Goal: Task Accomplishment & Management: Manage account settings

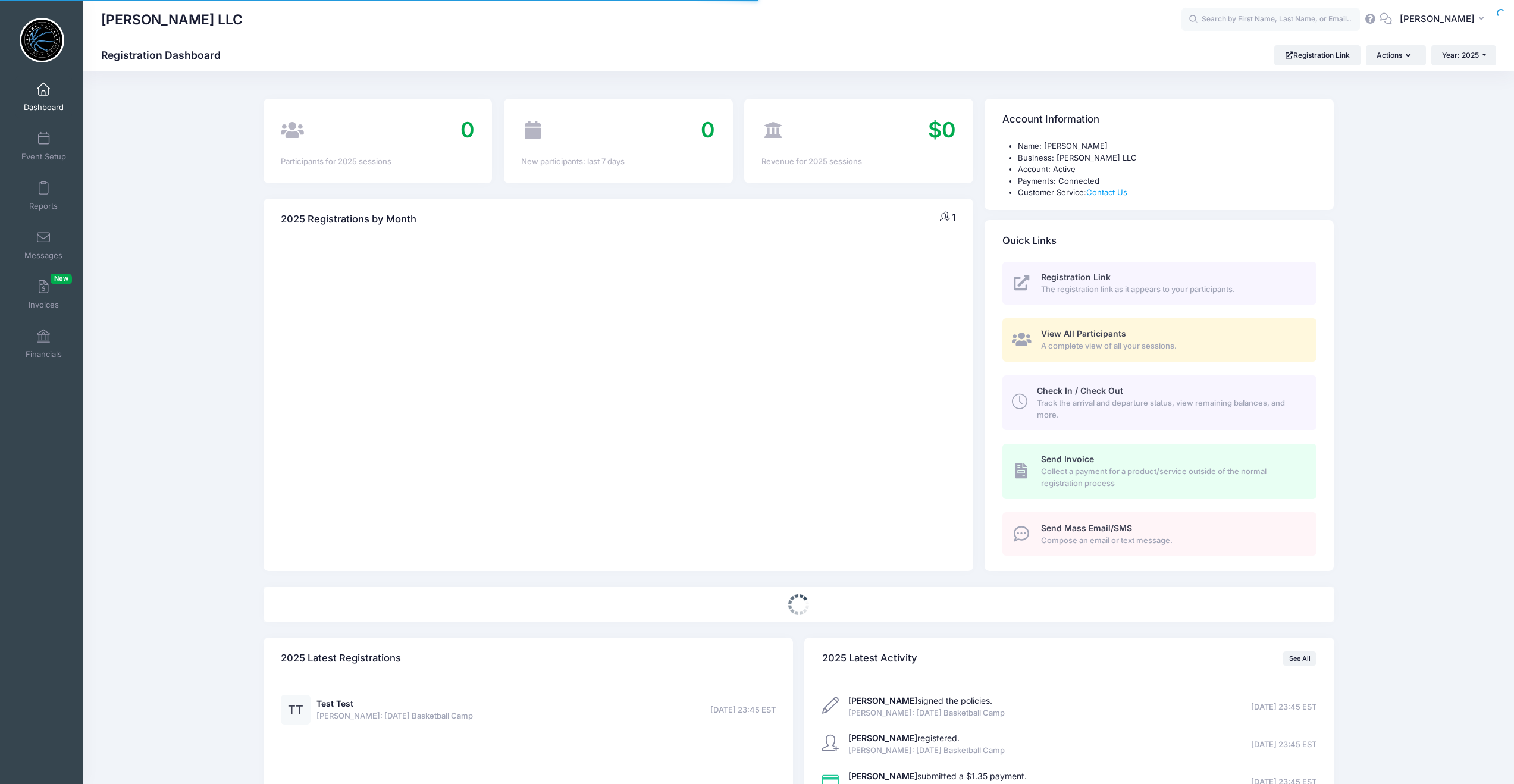
select select
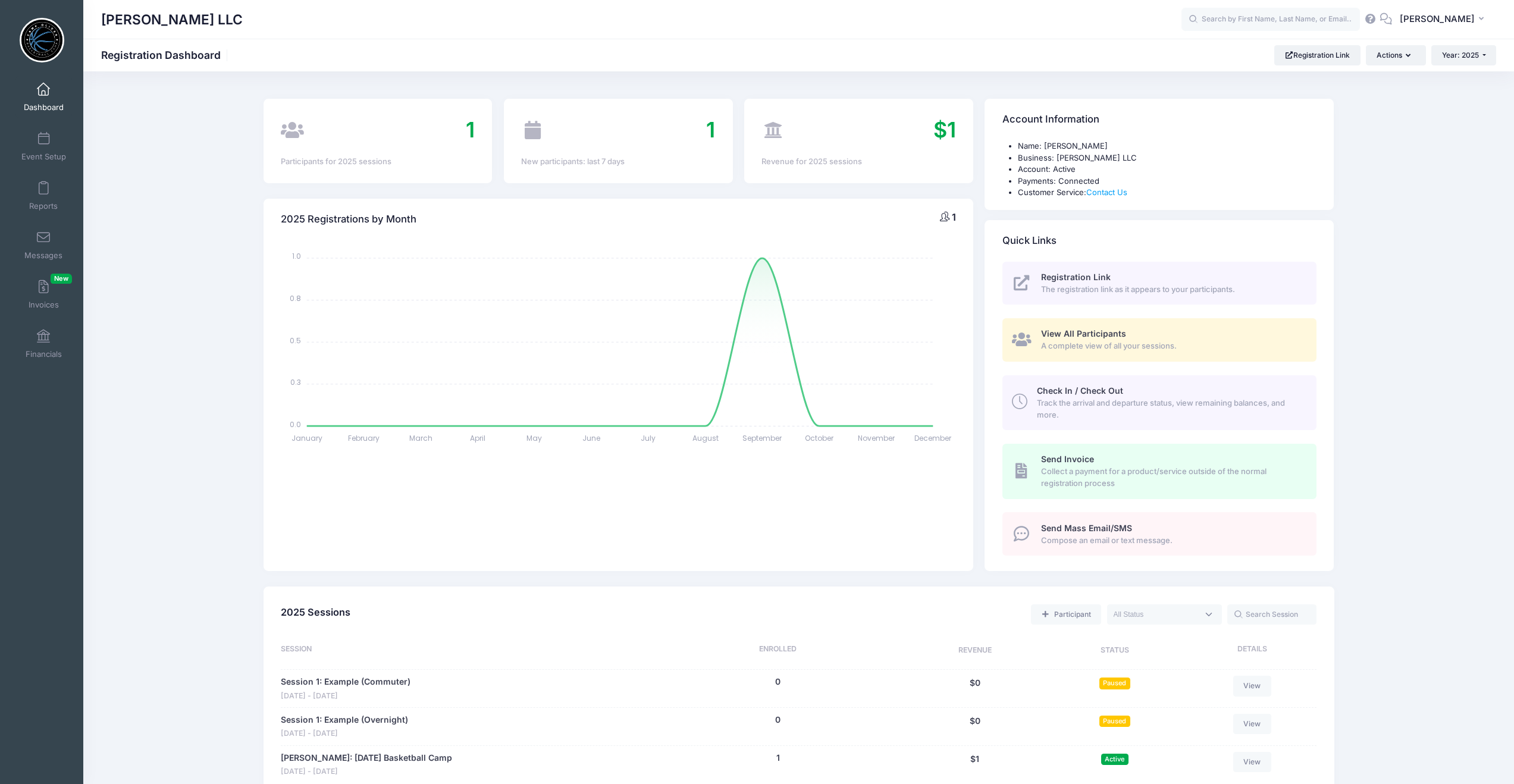
click at [1392, 17] on icon at bounding box center [1386, 19] width 13 height 8
click at [1377, 20] on icon at bounding box center [1371, 19] width 13 height 8
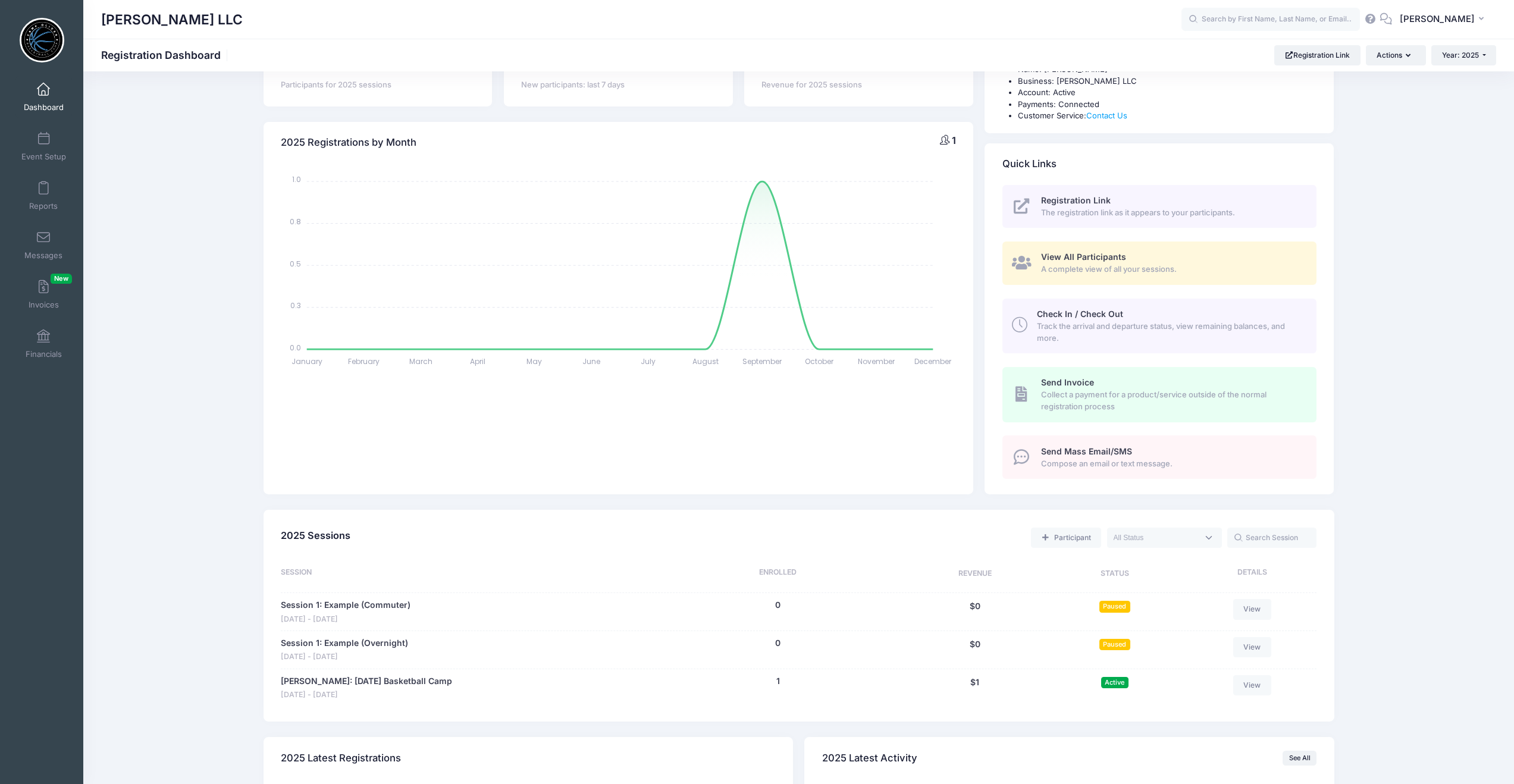
scroll to position [21, 0]
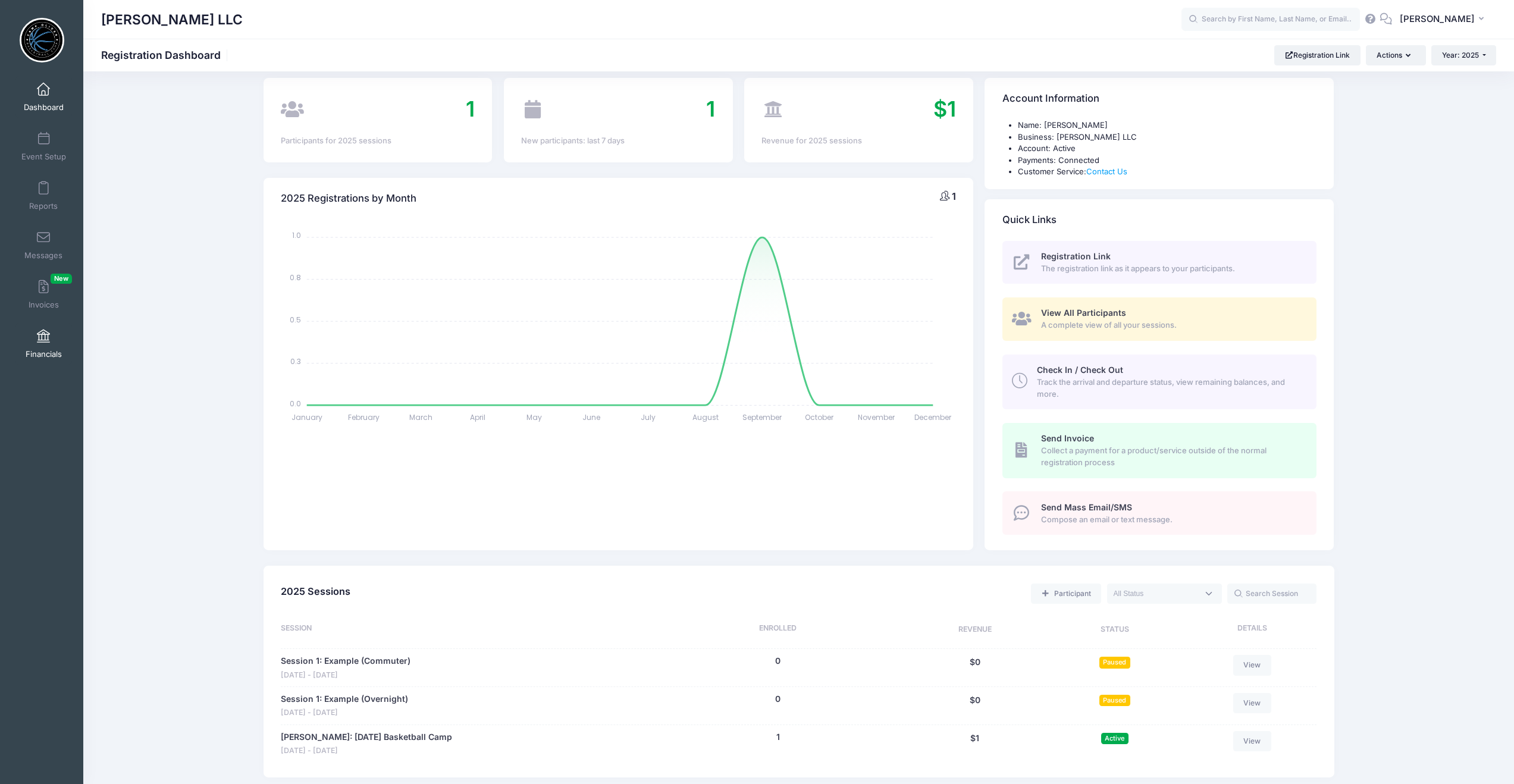
click at [44, 334] on span at bounding box center [44, 337] width 0 height 13
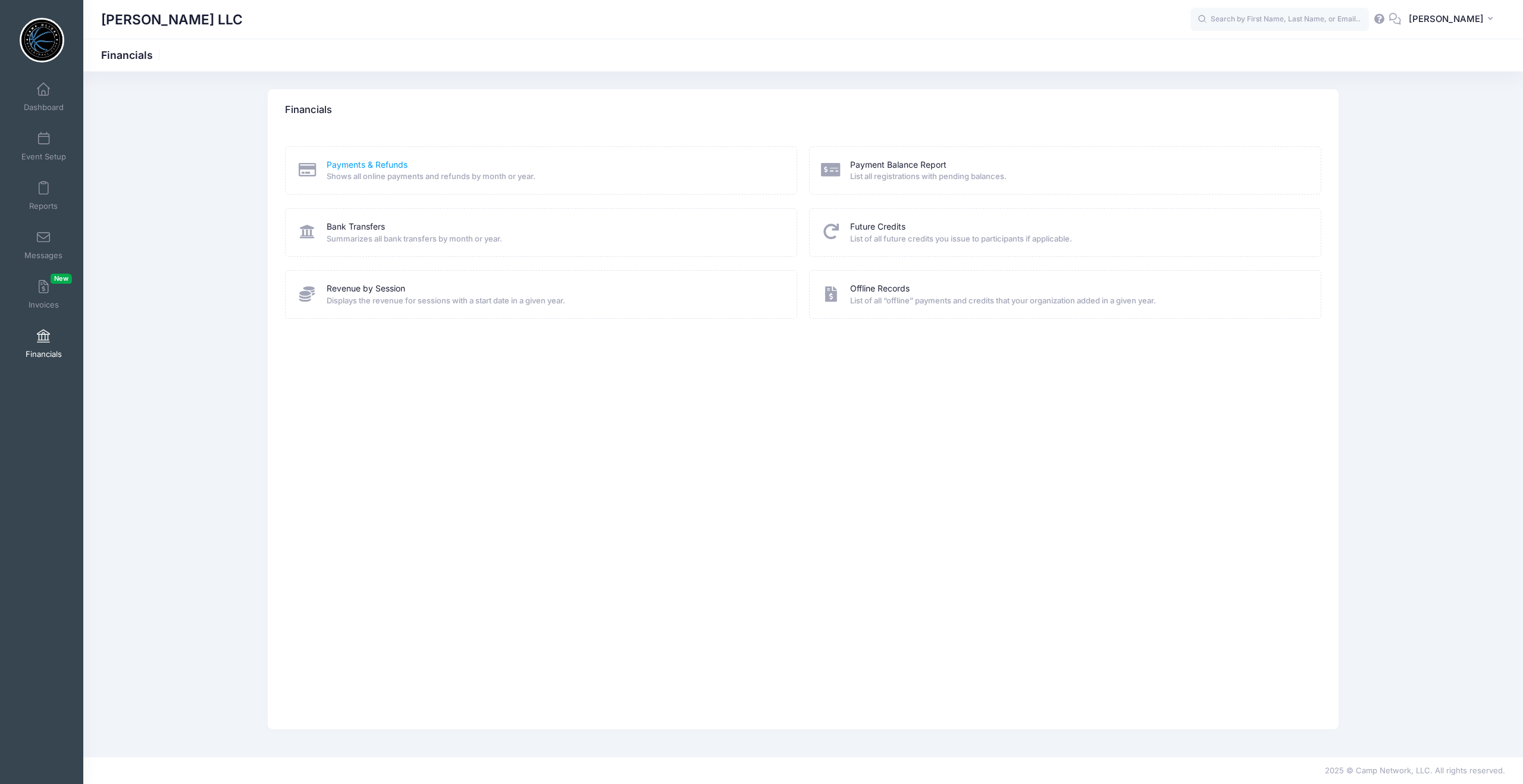
click at [377, 163] on link "Payments & Refunds" at bounding box center [367, 164] width 81 height 13
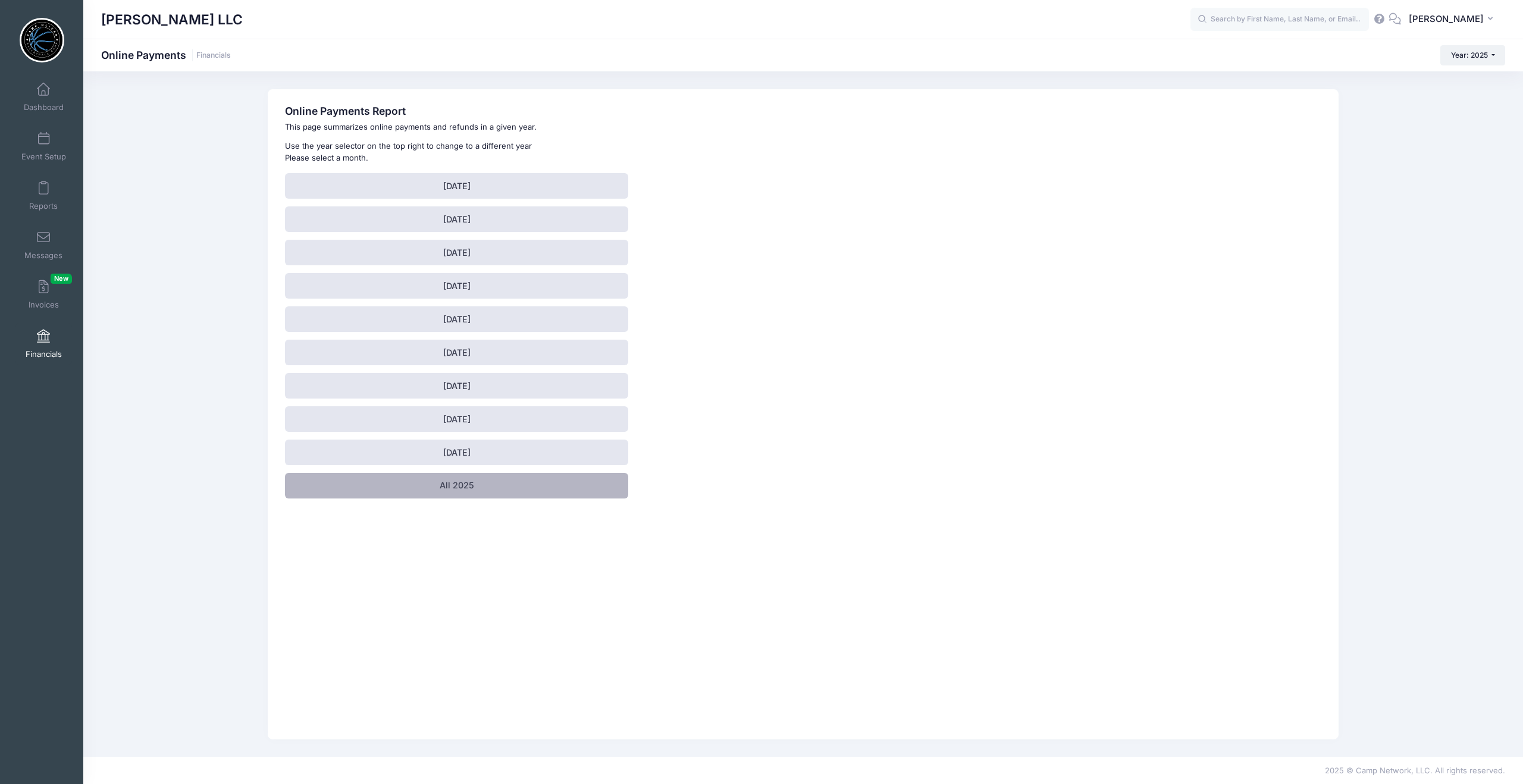
click at [463, 481] on link "All 2025" at bounding box center [456, 485] width 343 height 26
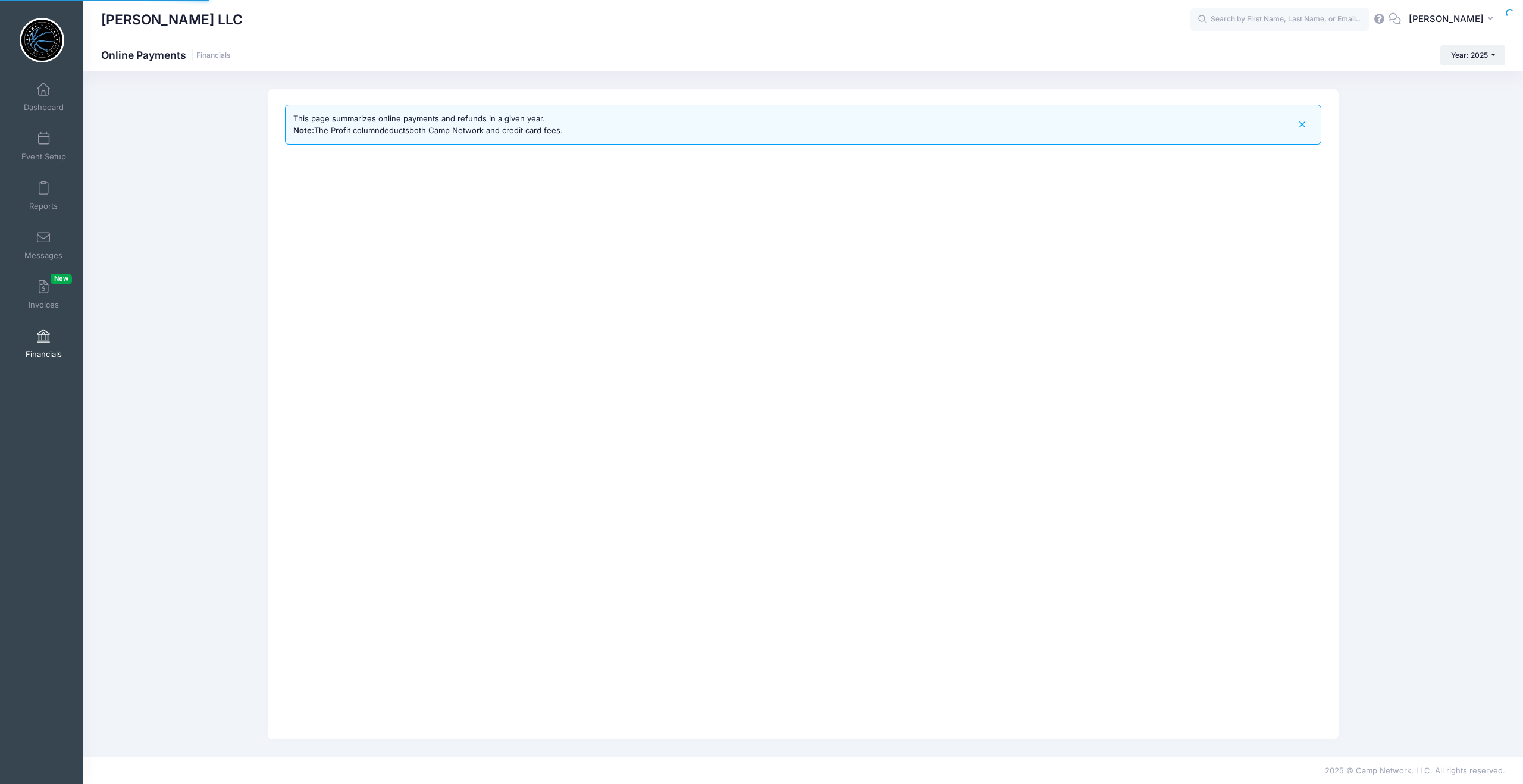
select select "10"
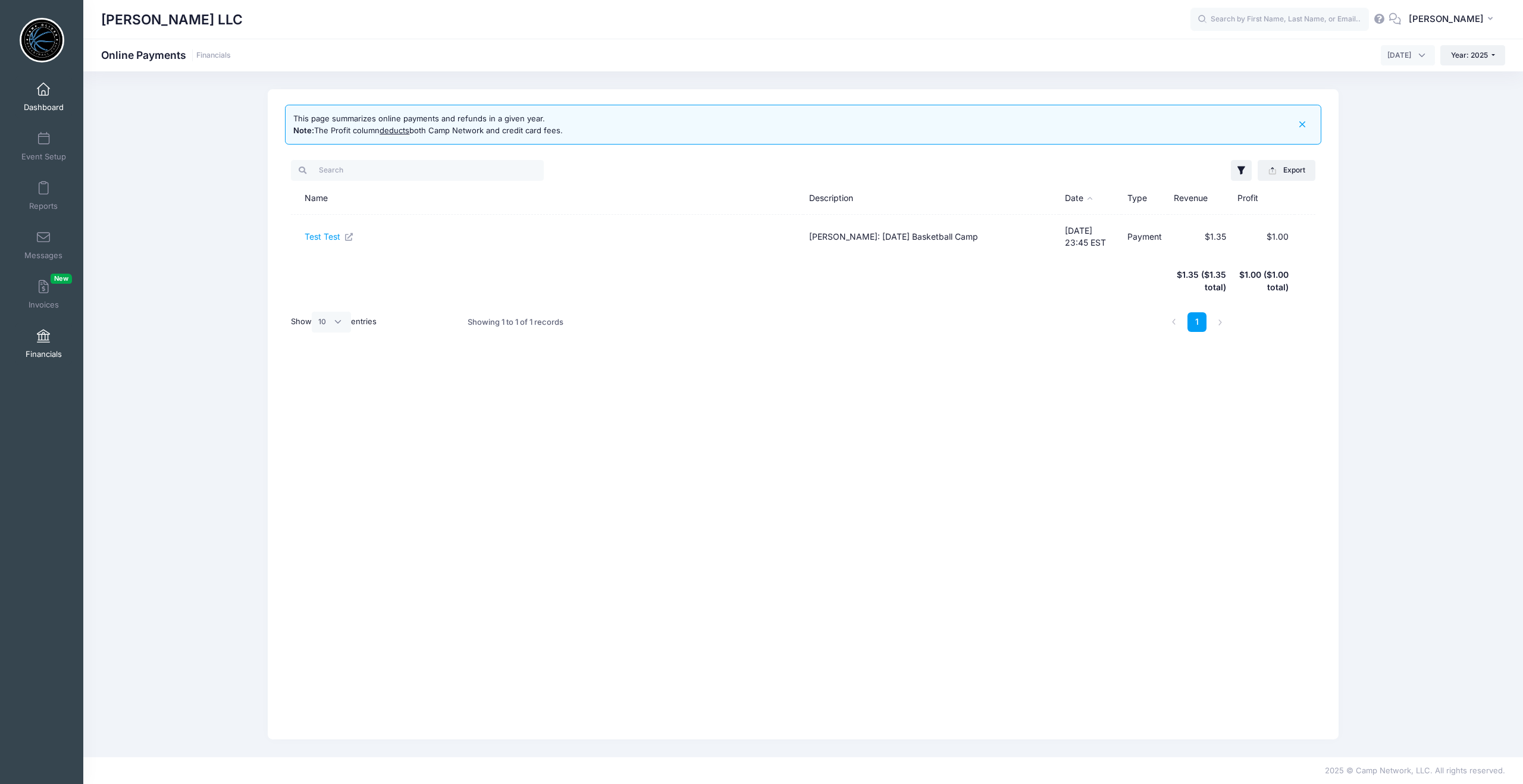
click at [44, 87] on span at bounding box center [44, 90] width 0 height 13
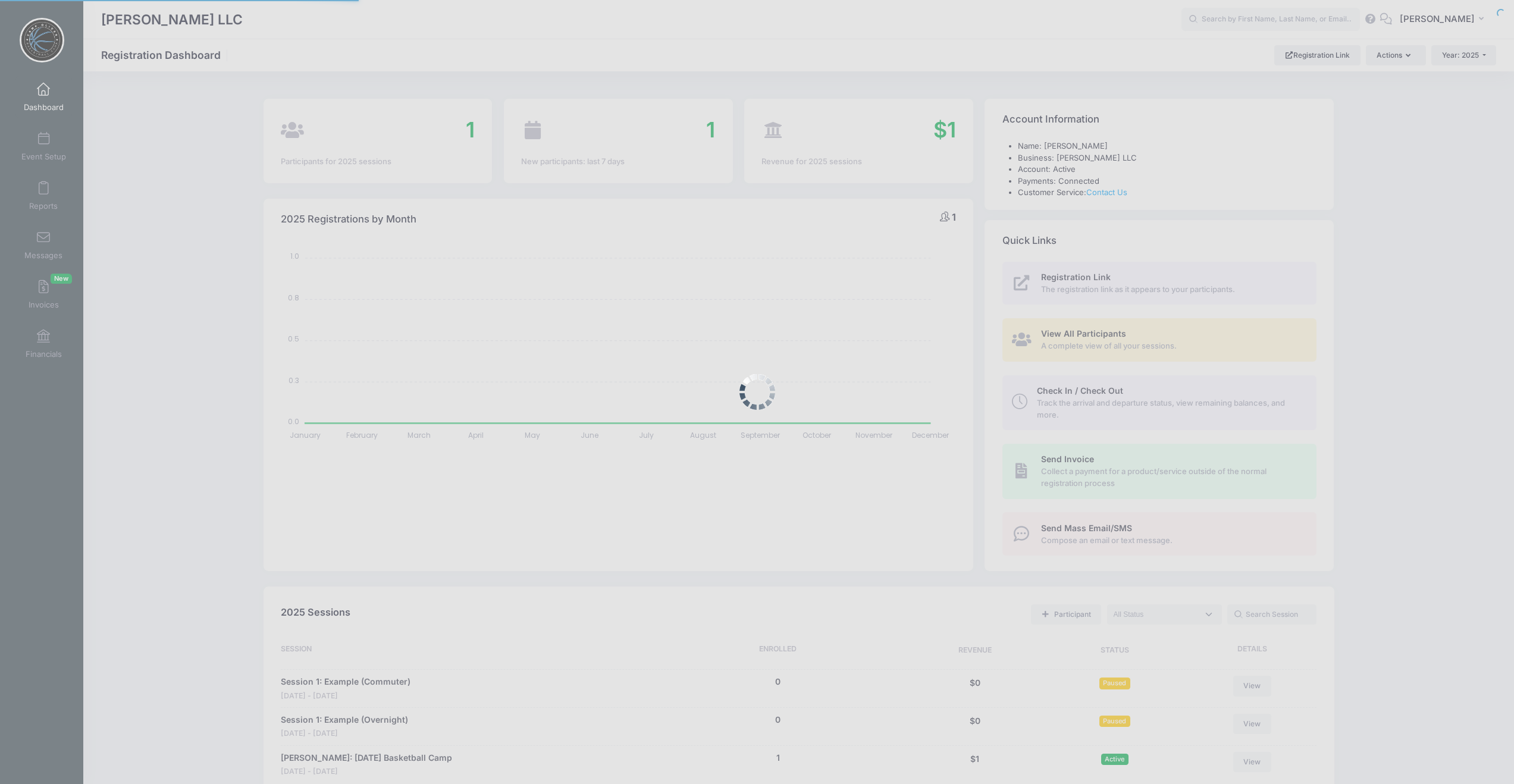
select select
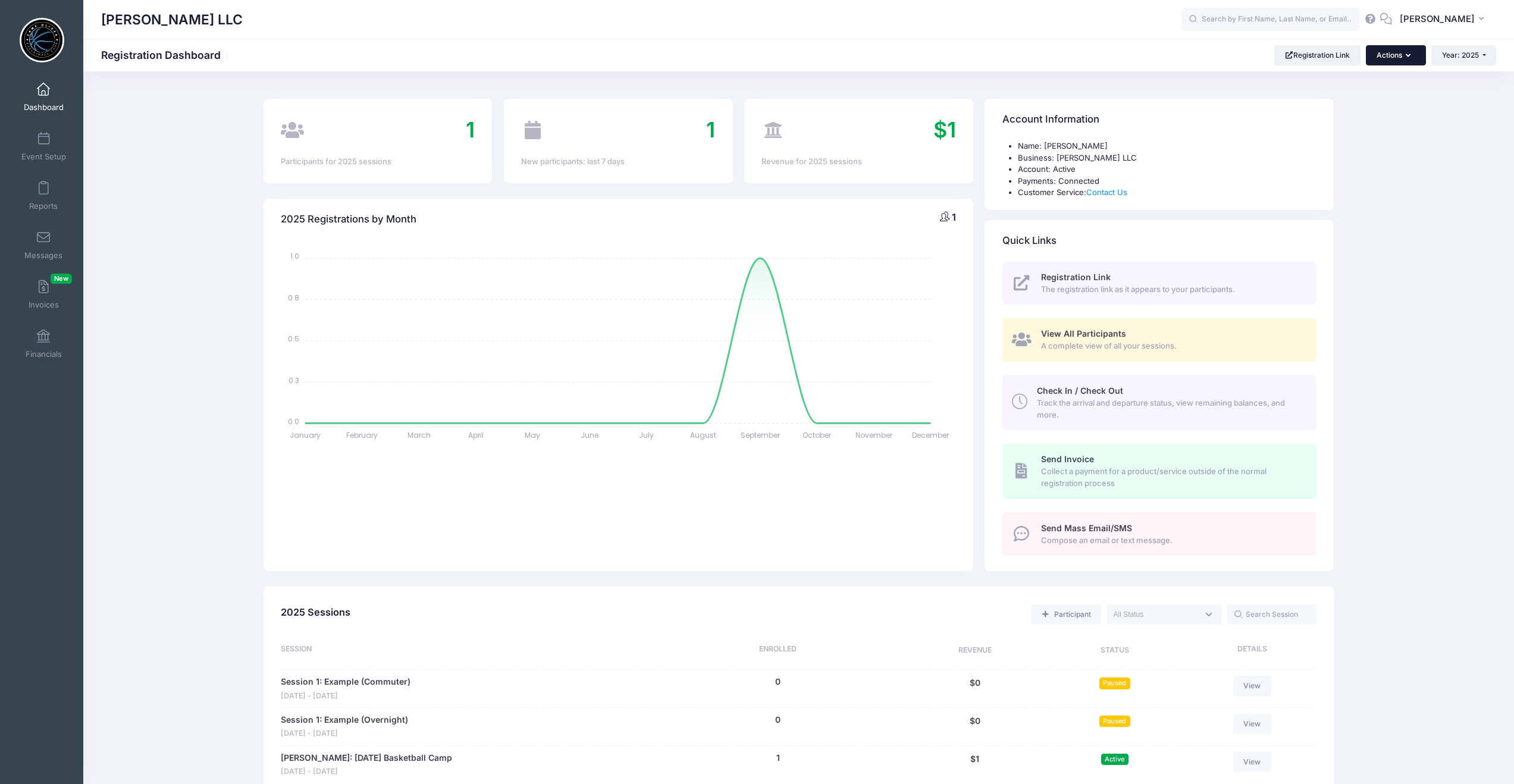
click at [1416, 54] on button "Actions" at bounding box center [1396, 55] width 59 height 20
click at [1380, 84] on link "Check In/Check Out" at bounding box center [1365, 85] width 108 height 22
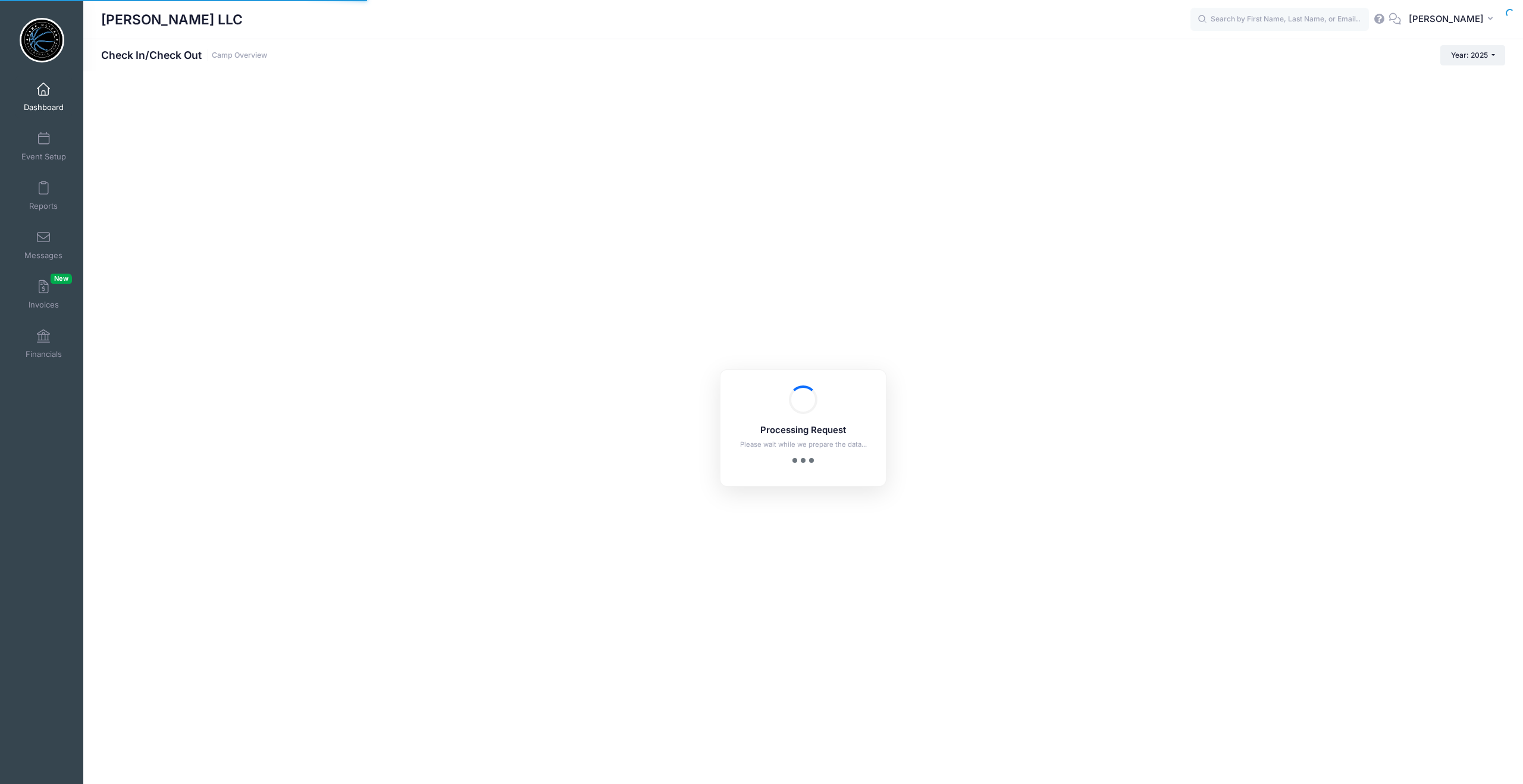
checkbox input "true"
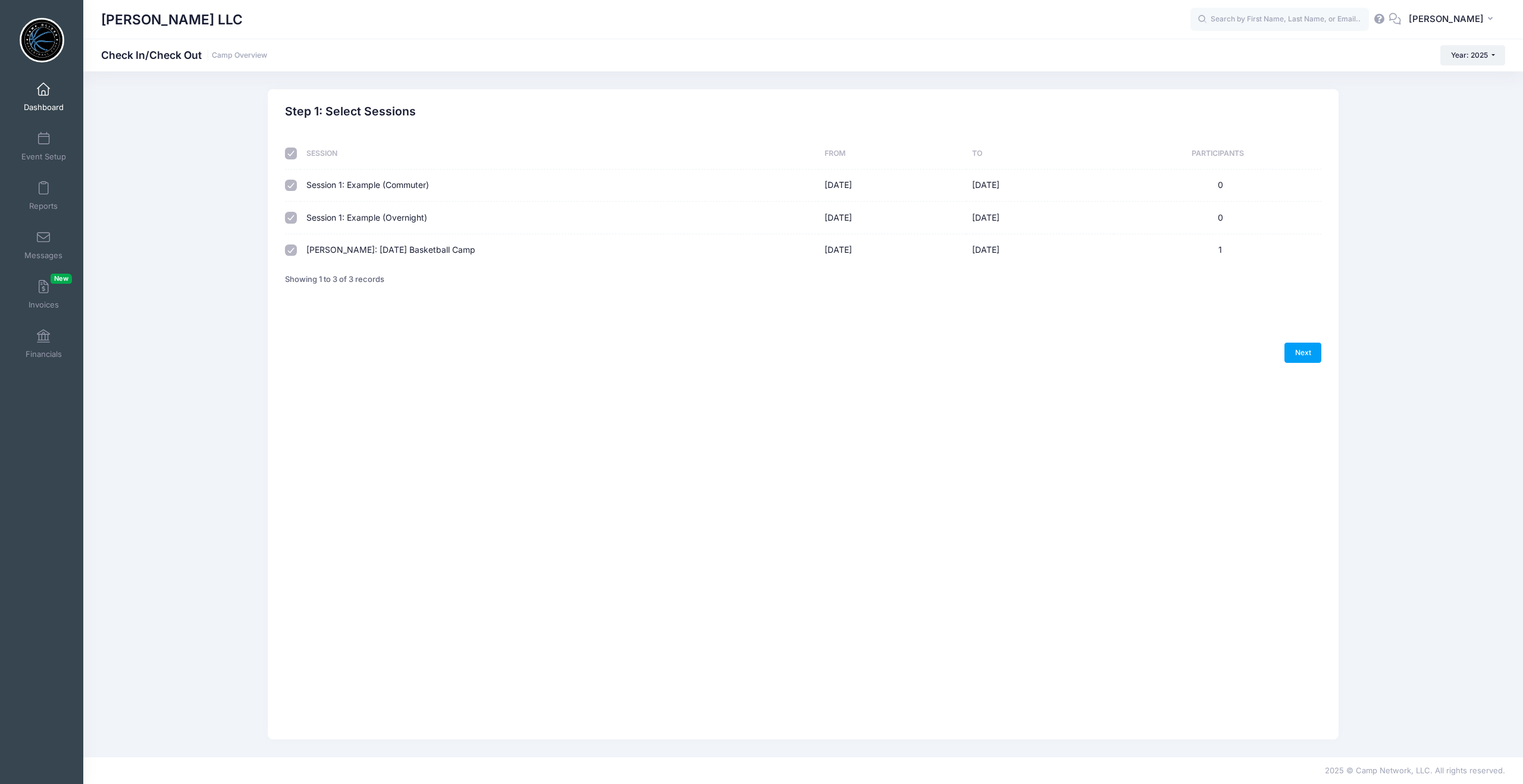
click at [291, 250] on input "checkbox" at bounding box center [291, 250] width 12 height 12
checkbox input "true"
click at [293, 215] on input "checkbox" at bounding box center [291, 217] width 12 height 12
checkbox input "false"
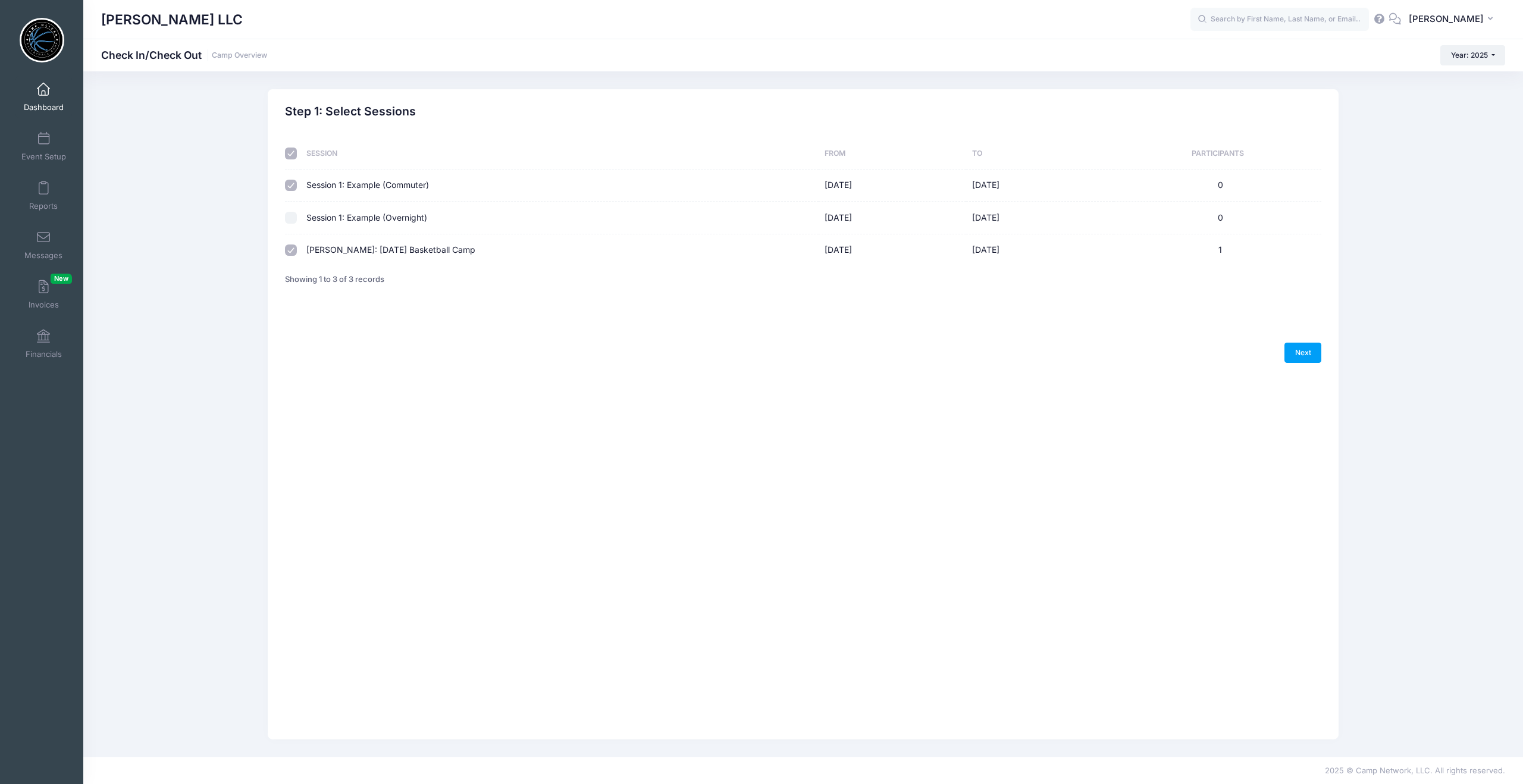
click at [289, 180] on input "checkbox" at bounding box center [291, 186] width 12 height 12
checkbox input "false"
click at [1303, 345] on link "Next" at bounding box center [1303, 353] width 37 height 20
select select "10"
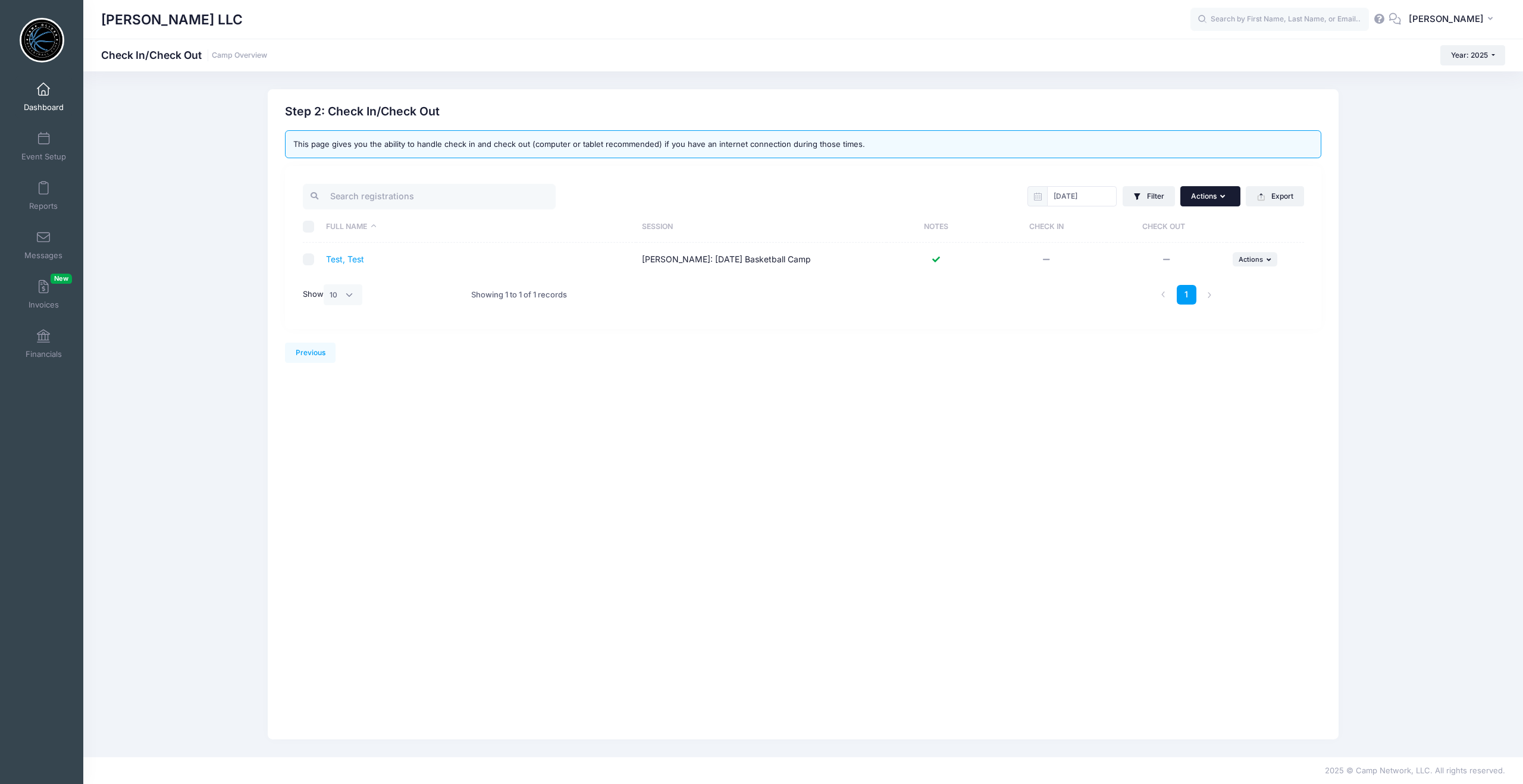
click at [1227, 199] on button "Actions" at bounding box center [1210, 196] width 59 height 20
click at [746, 465] on div "Previous Next Step 2 : Check In/Check Out 1 Select Sessions 2 Check In/Check Ou…" at bounding box center [803, 414] width 1070 height 650
click at [1272, 264] on button "... Actions" at bounding box center [1255, 260] width 45 height 15
click at [853, 509] on div "Previous Next Step 2 : Check In/Check Out 1 Select Sessions 2 Check In/Check Ou…" at bounding box center [803, 414] width 1070 height 650
click at [44, 141] on span at bounding box center [44, 139] width 0 height 13
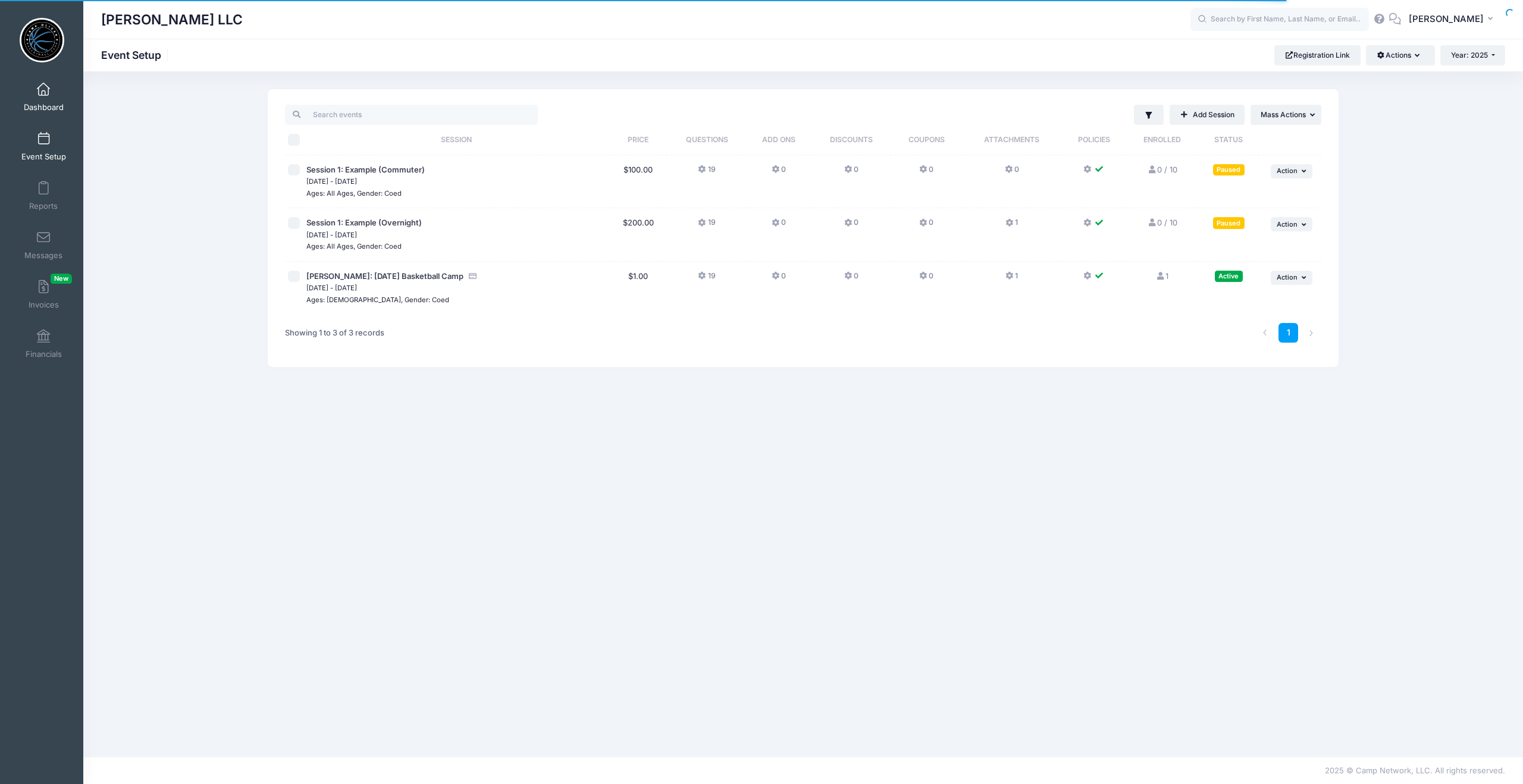
click at [44, 91] on span at bounding box center [44, 90] width 0 height 13
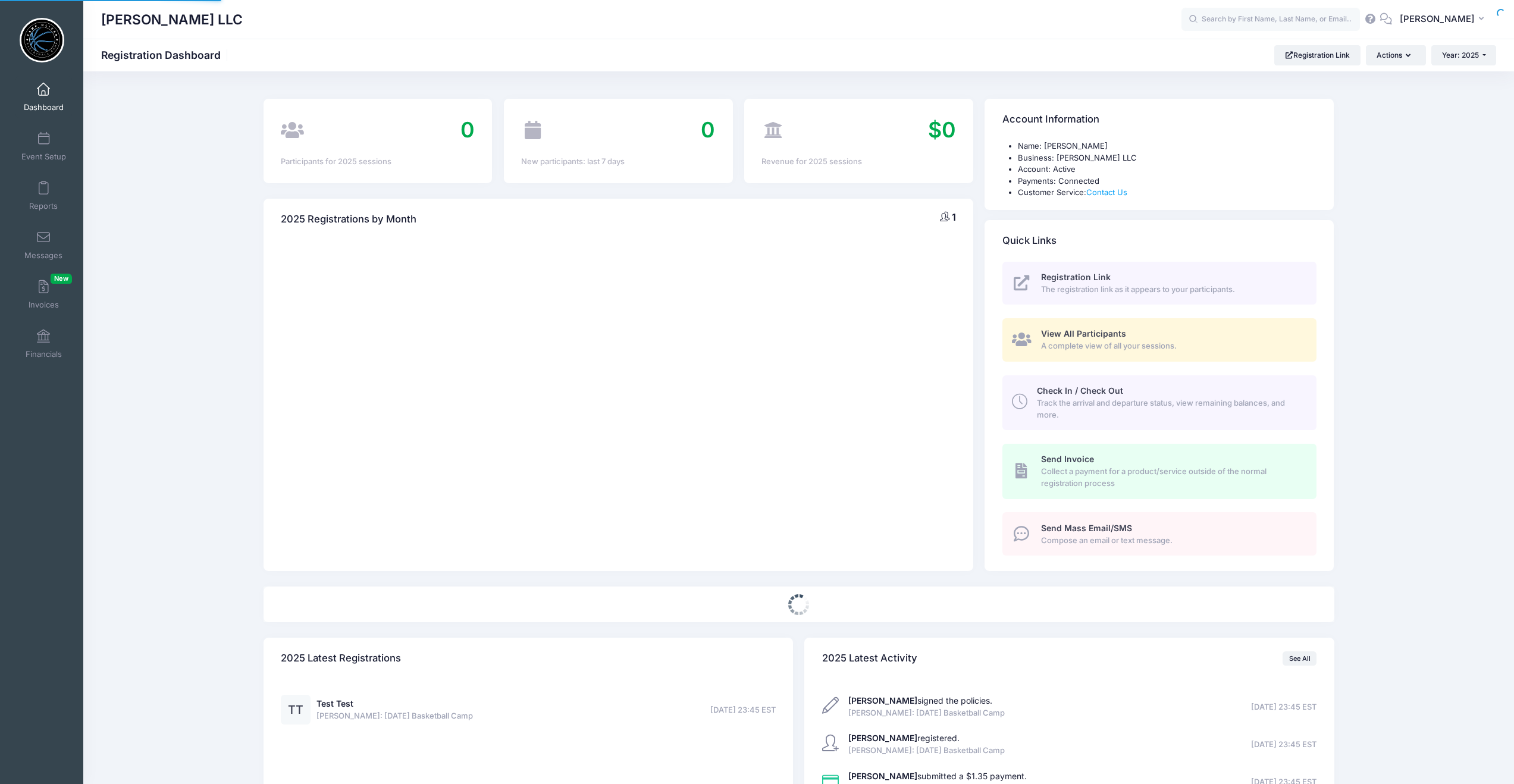
select select
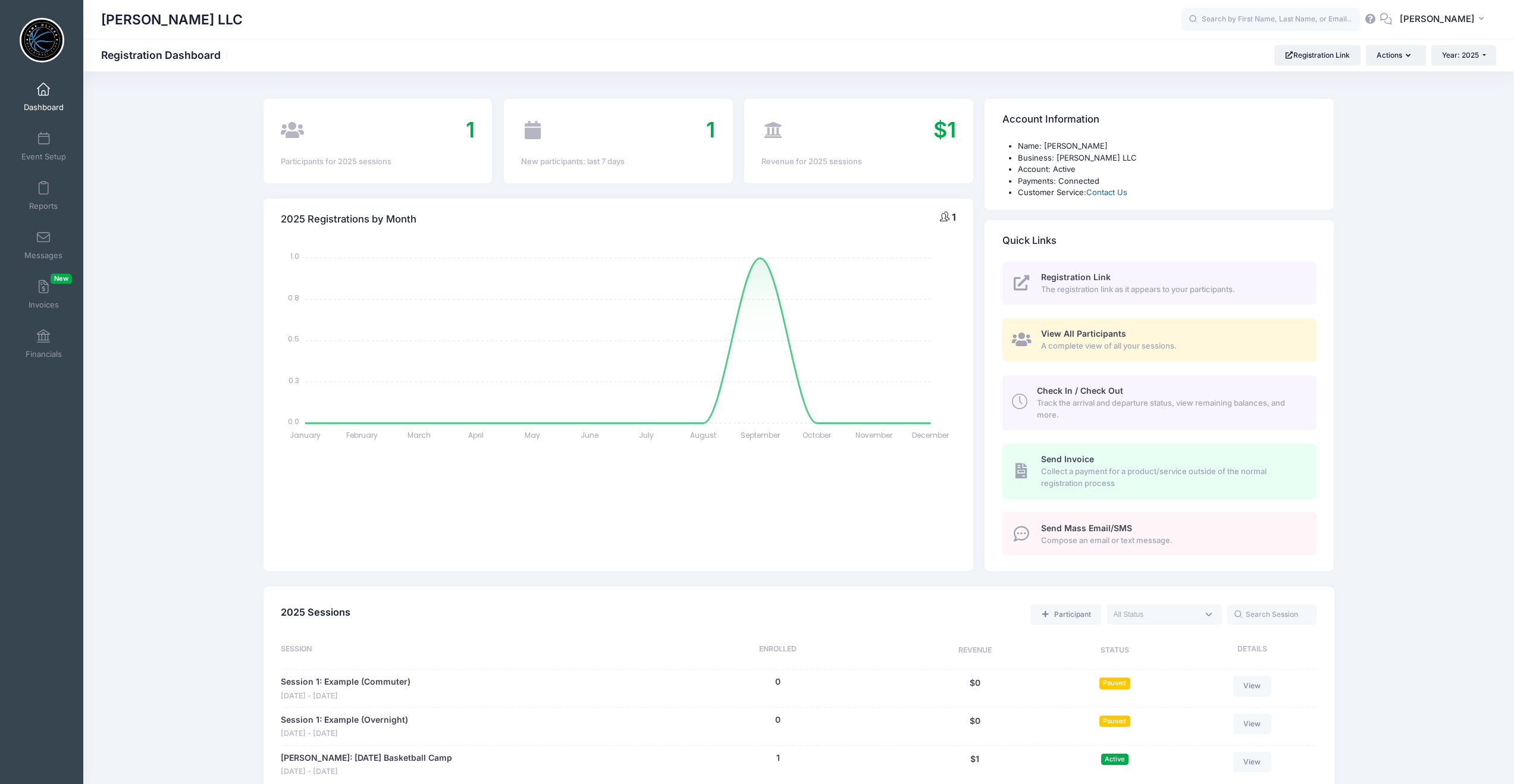
click at [1109, 190] on link "Contact Us" at bounding box center [1107, 192] width 41 height 9
click at [1409, 56] on icon "button" at bounding box center [1410, 56] width 9 height 0
click at [1449, 220] on div "New Updates (as of 7/18)! Camp Network takes pride in constantly adding new fea…" at bounding box center [798, 552] width 1431 height 925
click at [44, 141] on span at bounding box center [44, 139] width 0 height 13
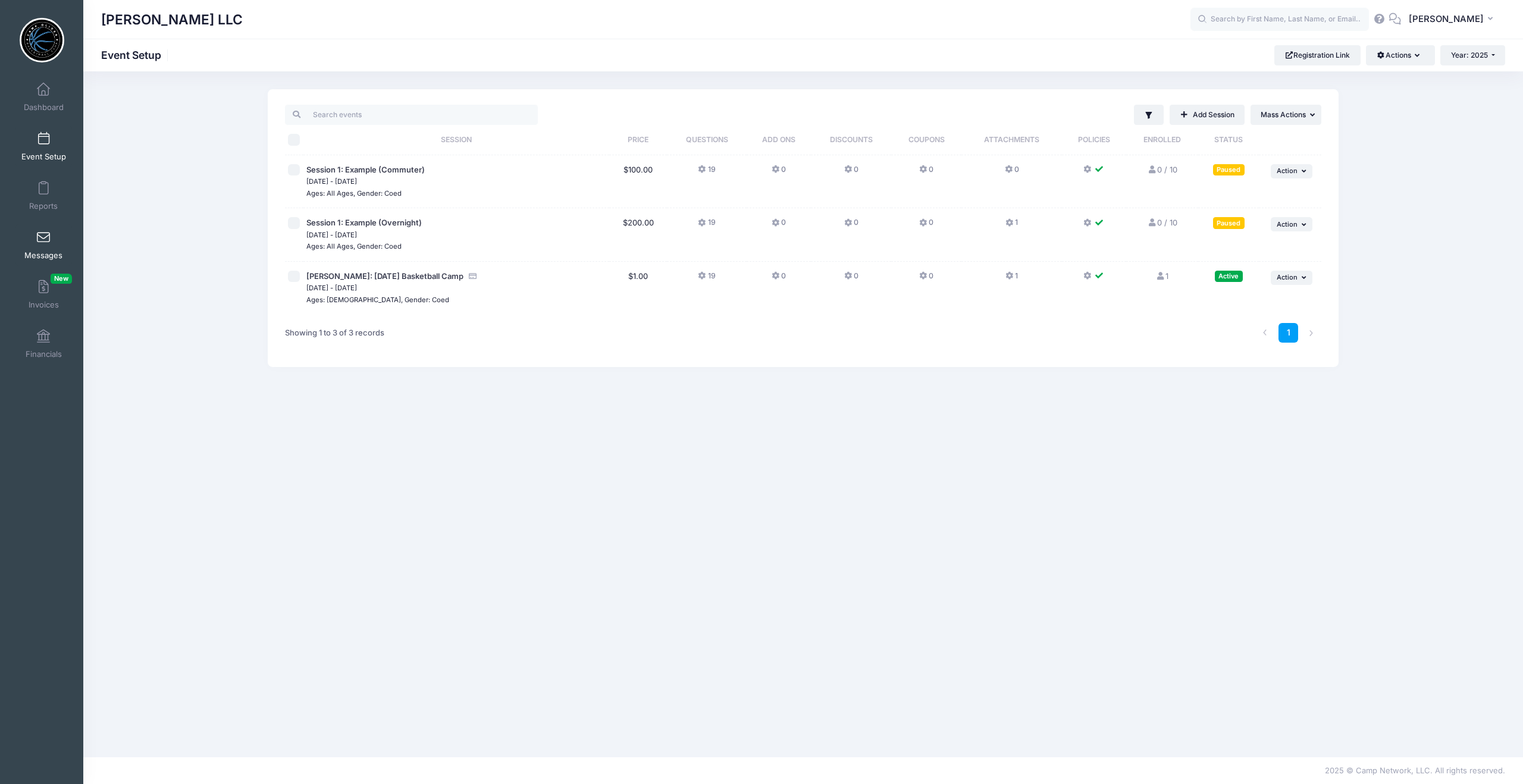
click at [44, 240] on span at bounding box center [44, 238] width 0 height 13
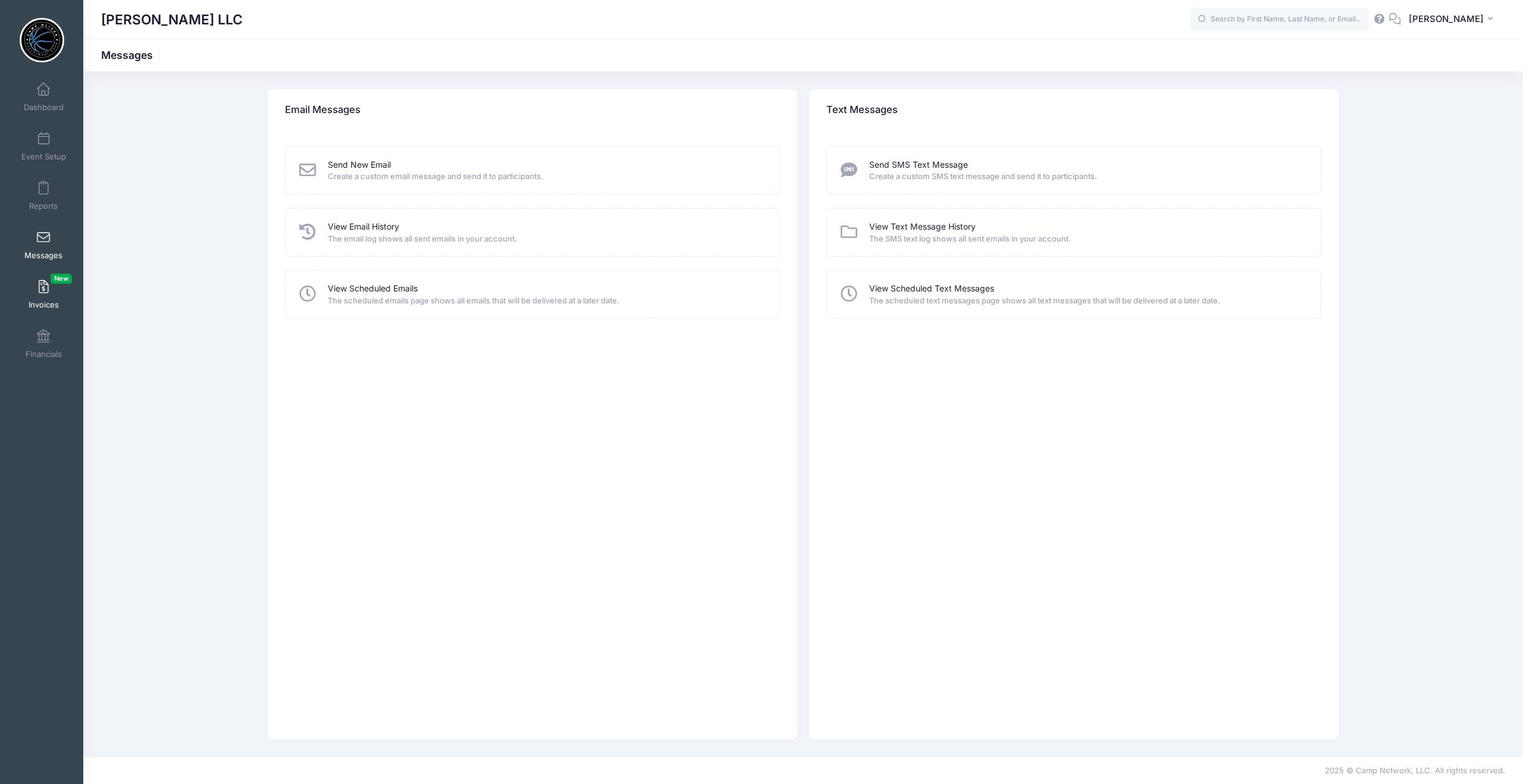
click at [44, 291] on span at bounding box center [44, 287] width 0 height 13
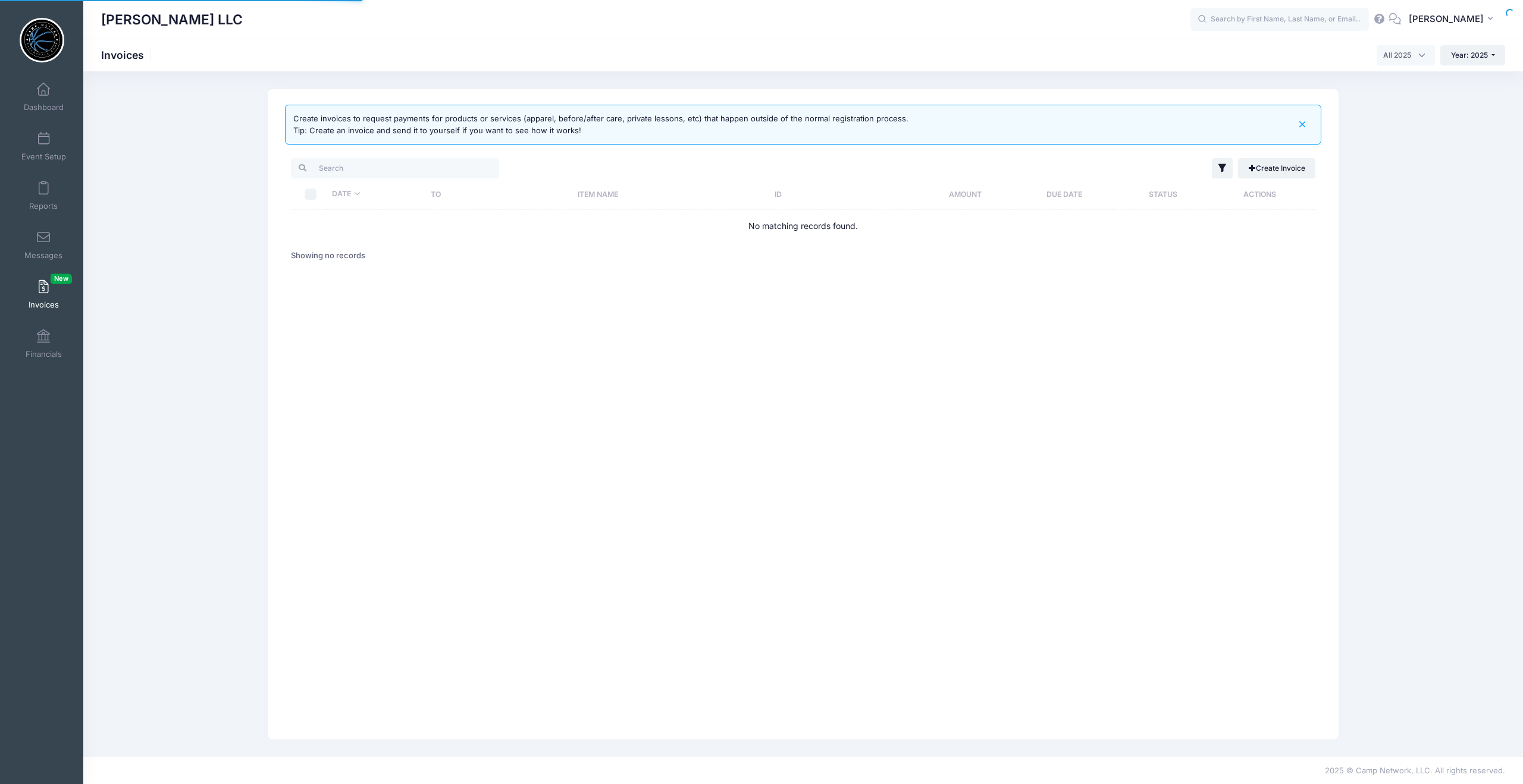
select select
click at [182, 17] on h1 "[PERSON_NAME] LLC" at bounding box center [172, 19] width 141 height 27
click at [44, 90] on span at bounding box center [44, 90] width 0 height 13
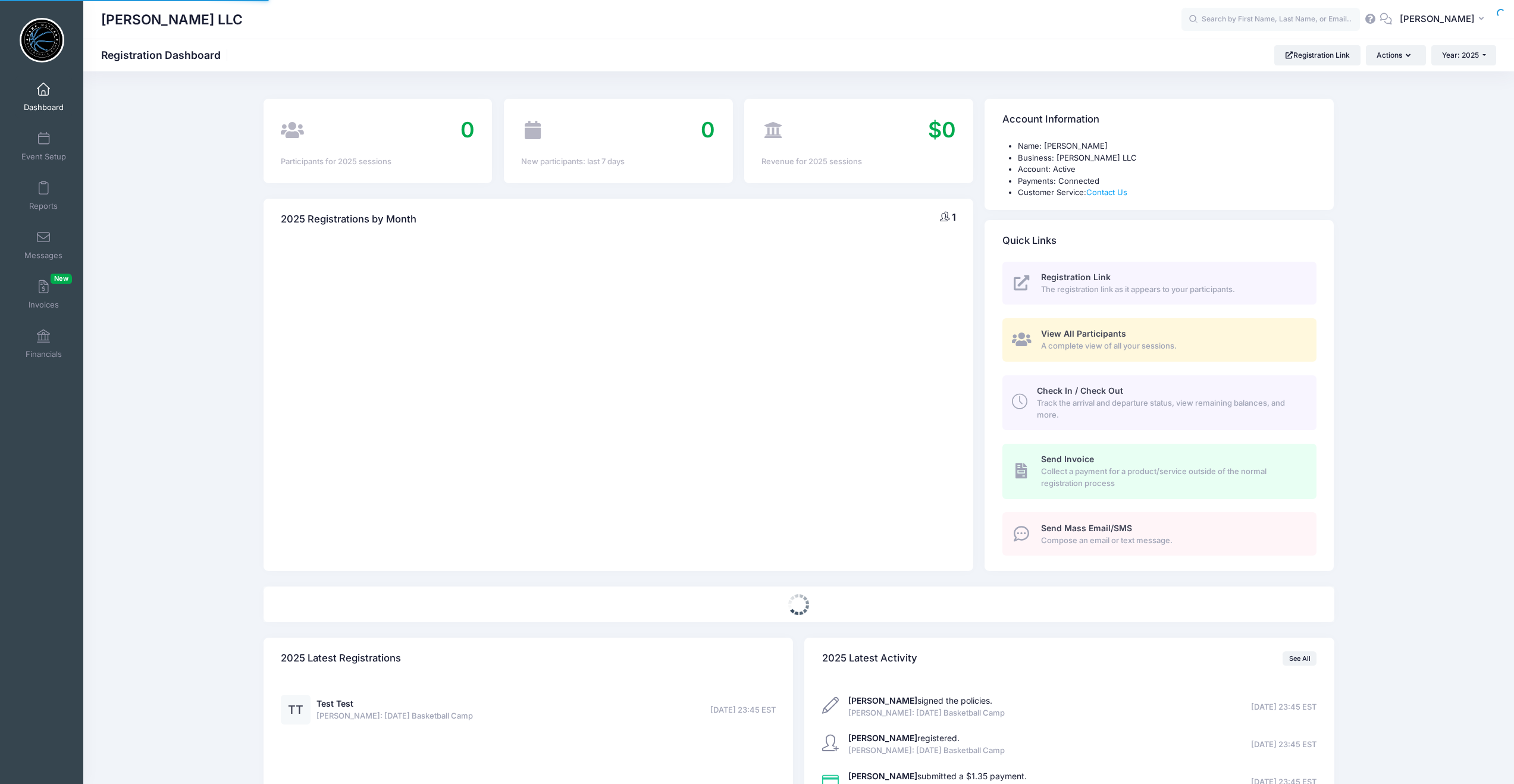
select select
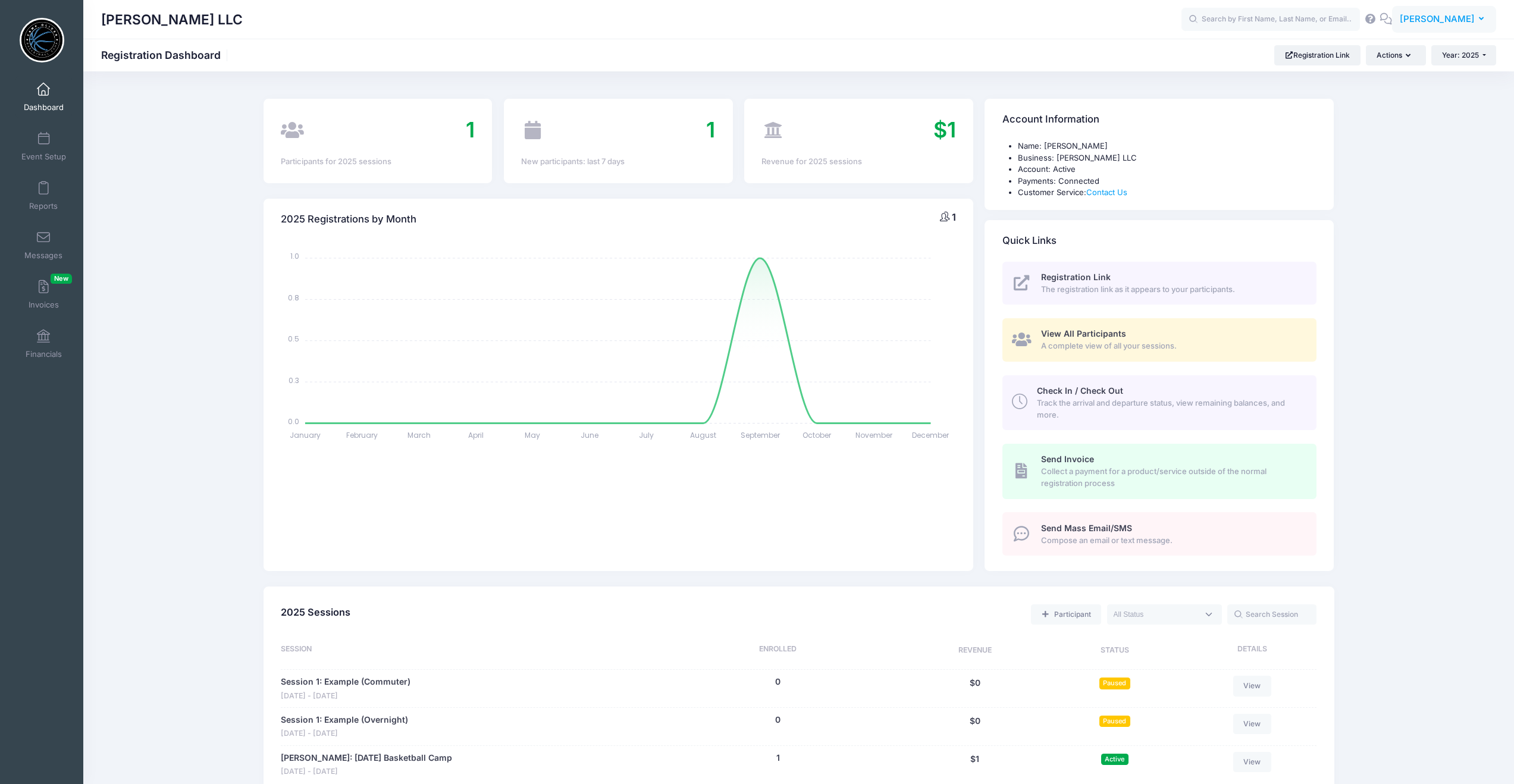
click at [1463, 18] on span "[PERSON_NAME]" at bounding box center [1437, 19] width 75 height 13
click at [1381, 52] on link "My Profile" at bounding box center [1414, 52] width 145 height 22
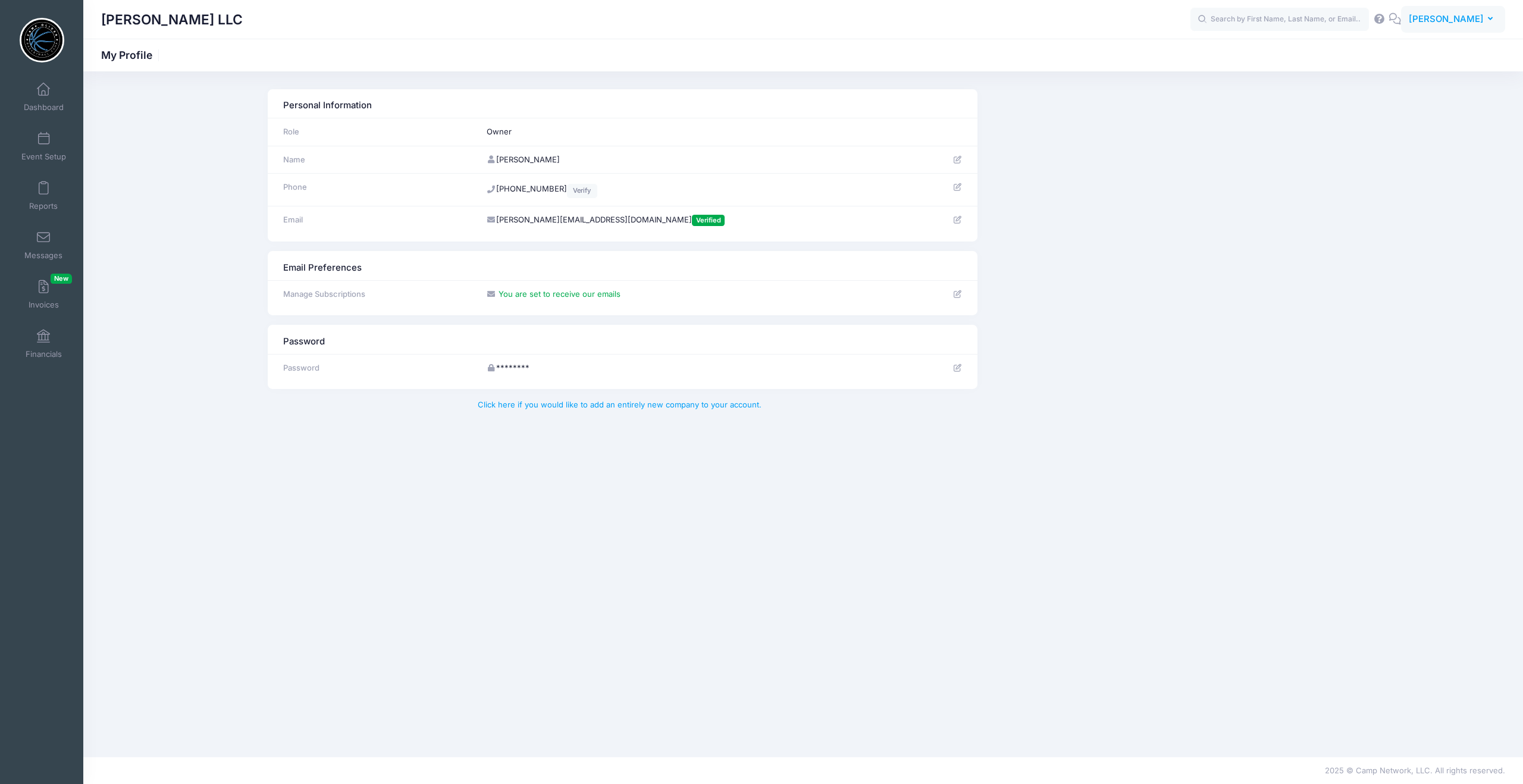
click at [1487, 21] on button "DO Desmond Oliver" at bounding box center [1453, 19] width 104 height 27
click at [1388, 120] on link "Settings" at bounding box center [1423, 121] width 145 height 22
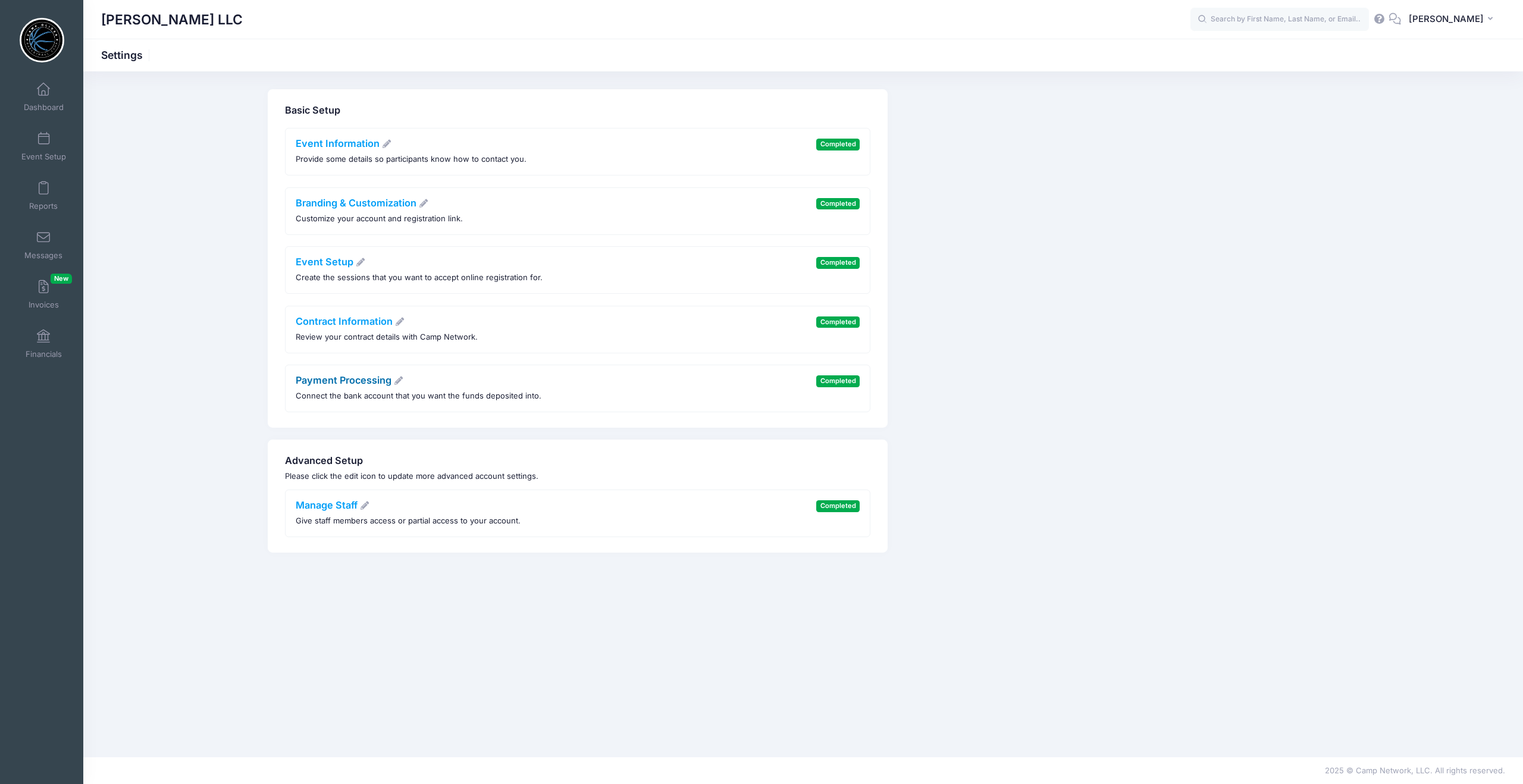
click at [361, 378] on link "Payment Processing" at bounding box center [350, 380] width 108 height 12
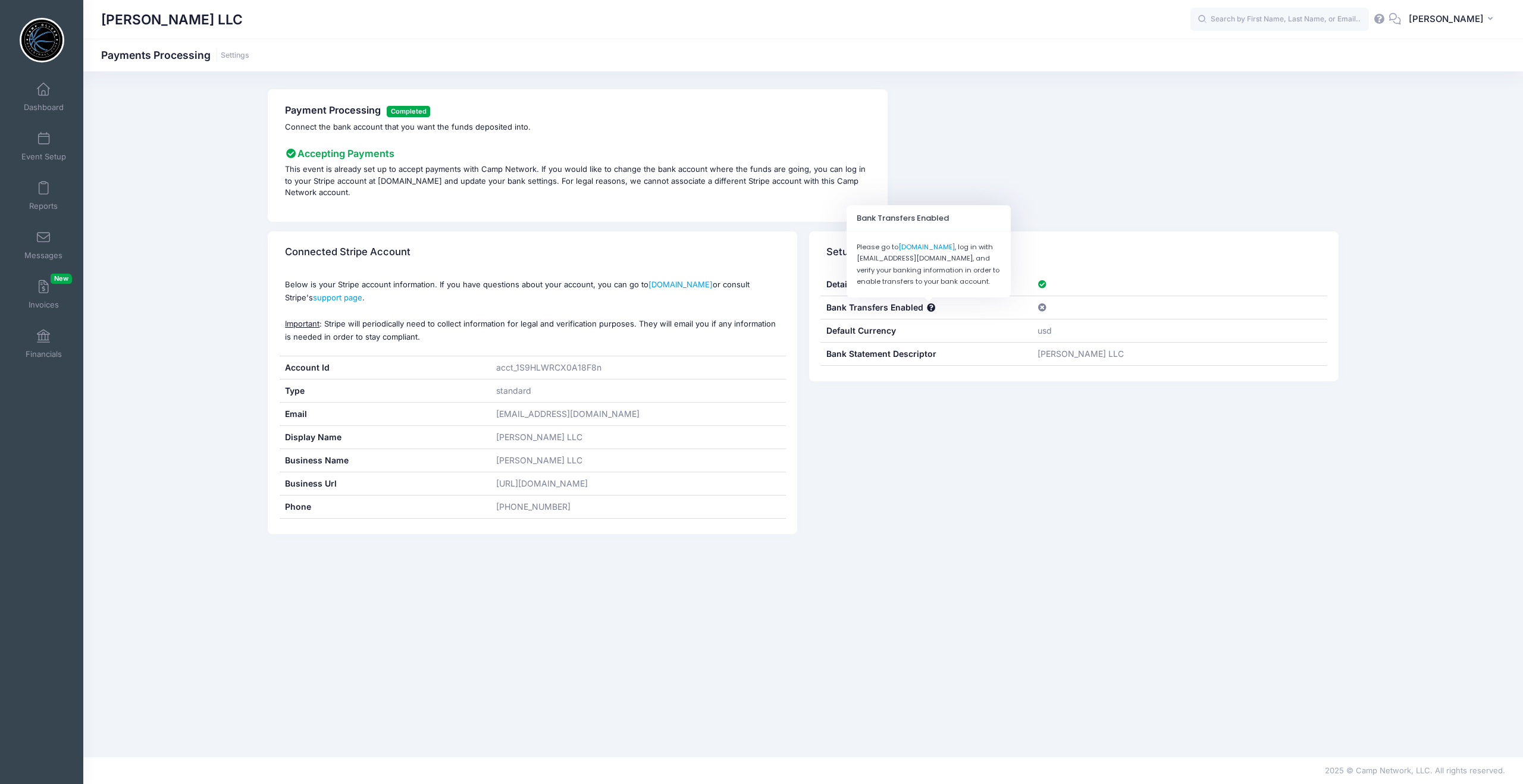
click at [931, 308] on span at bounding box center [930, 308] width 10 height 9
click at [929, 306] on span at bounding box center [930, 308] width 10 height 9
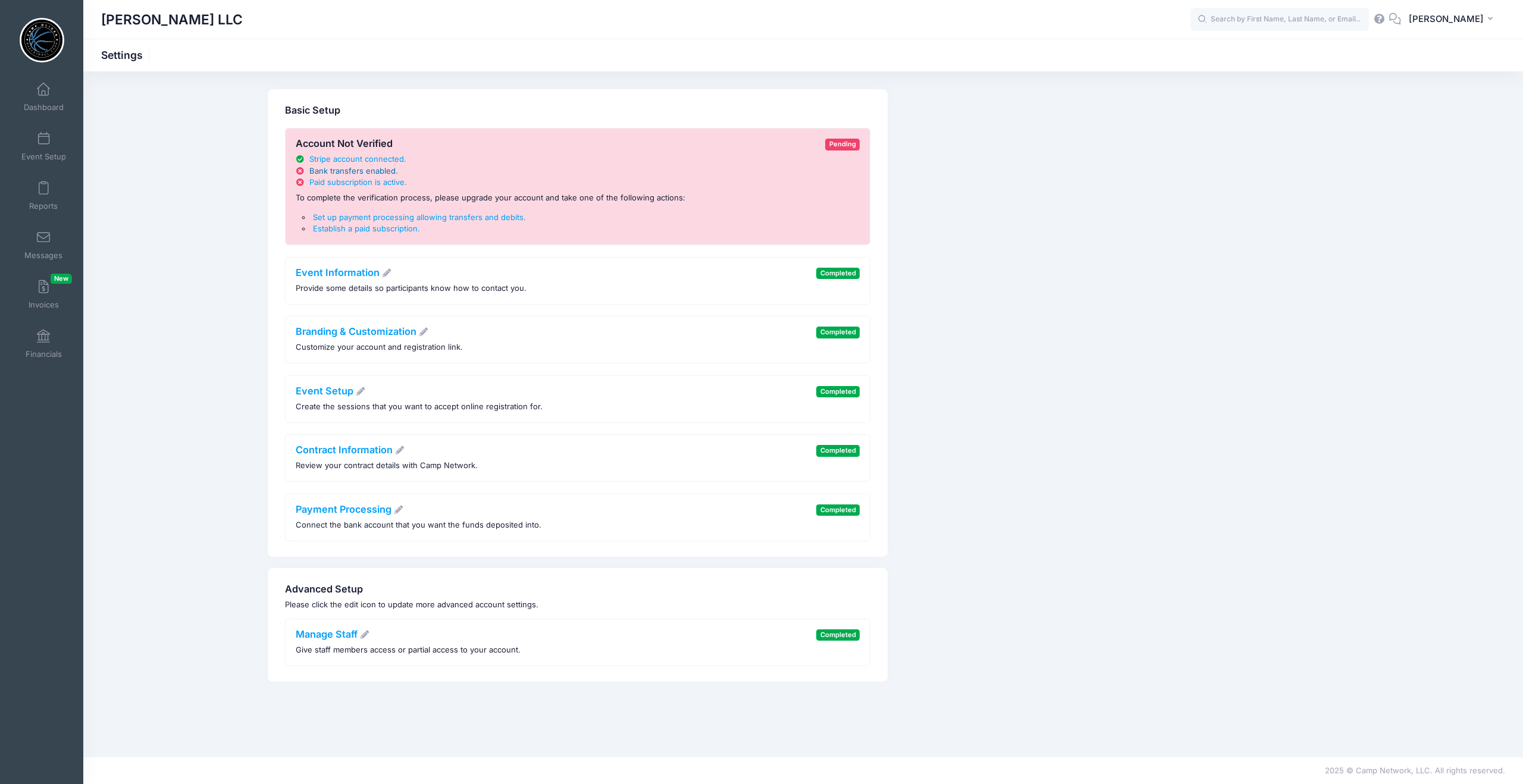
click at [369, 174] on span "Bank transfers enabled" at bounding box center [352, 170] width 87 height 9
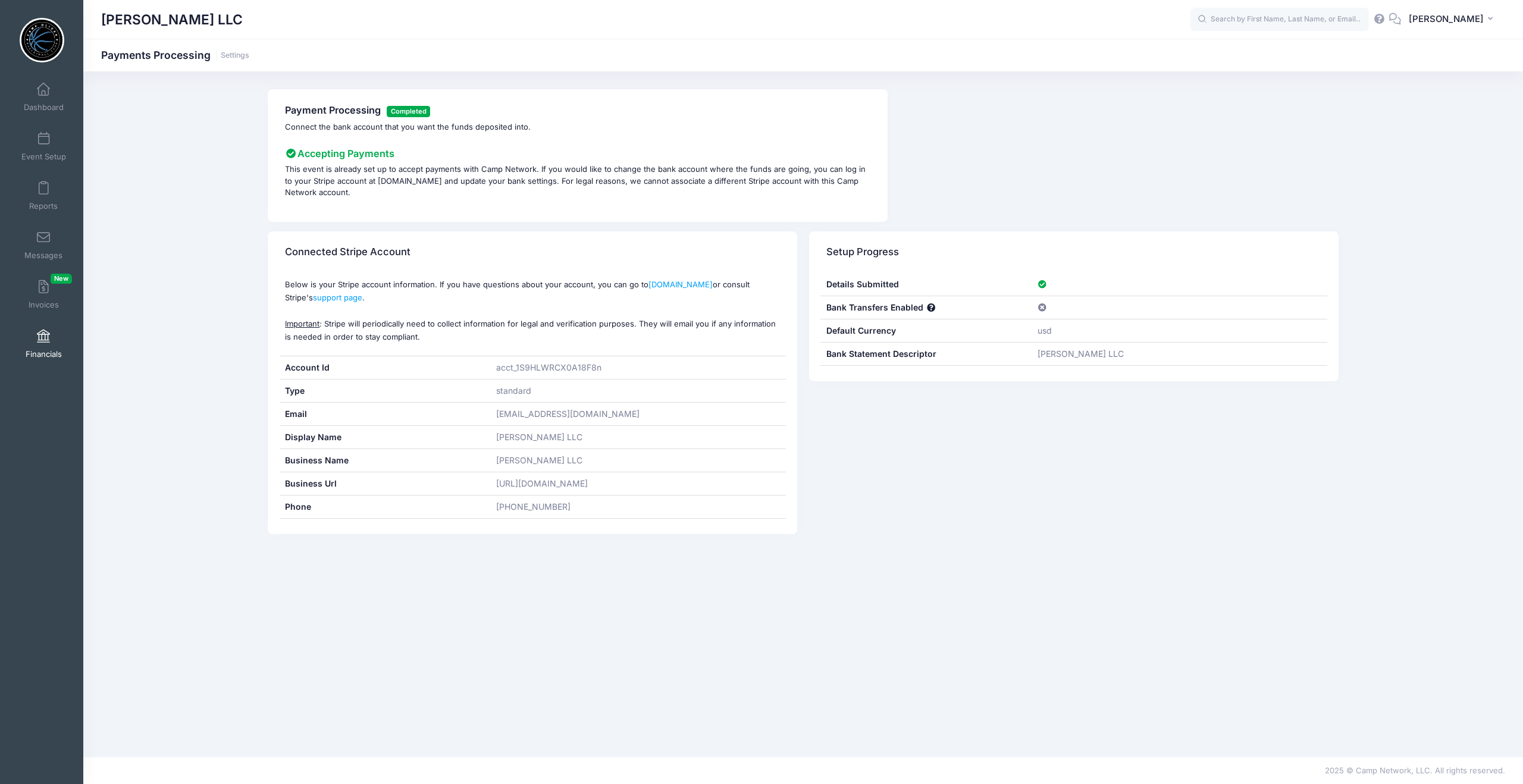
click at [44, 339] on span at bounding box center [44, 337] width 0 height 13
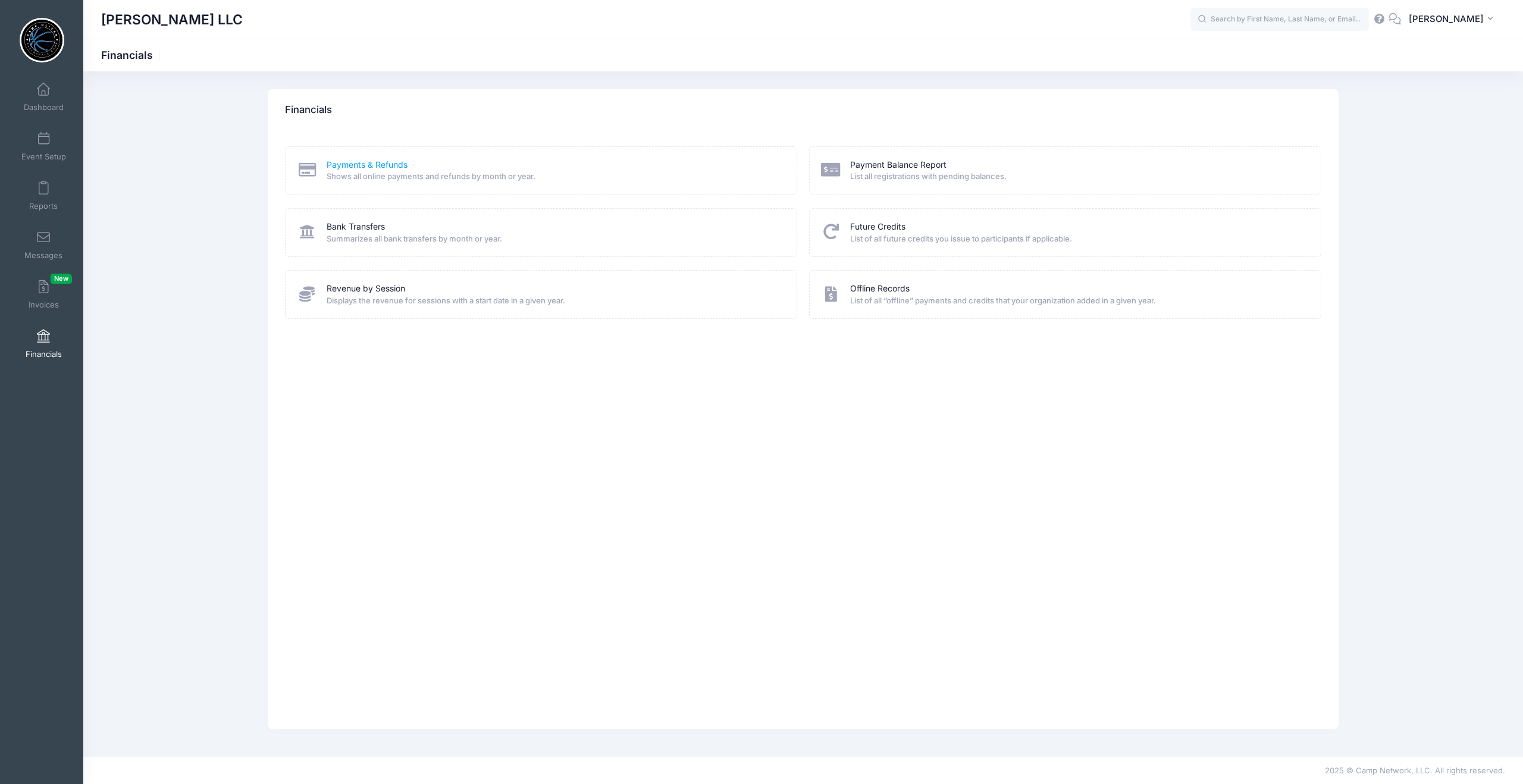
click at [349, 166] on link "Payments & Refunds" at bounding box center [367, 164] width 81 height 13
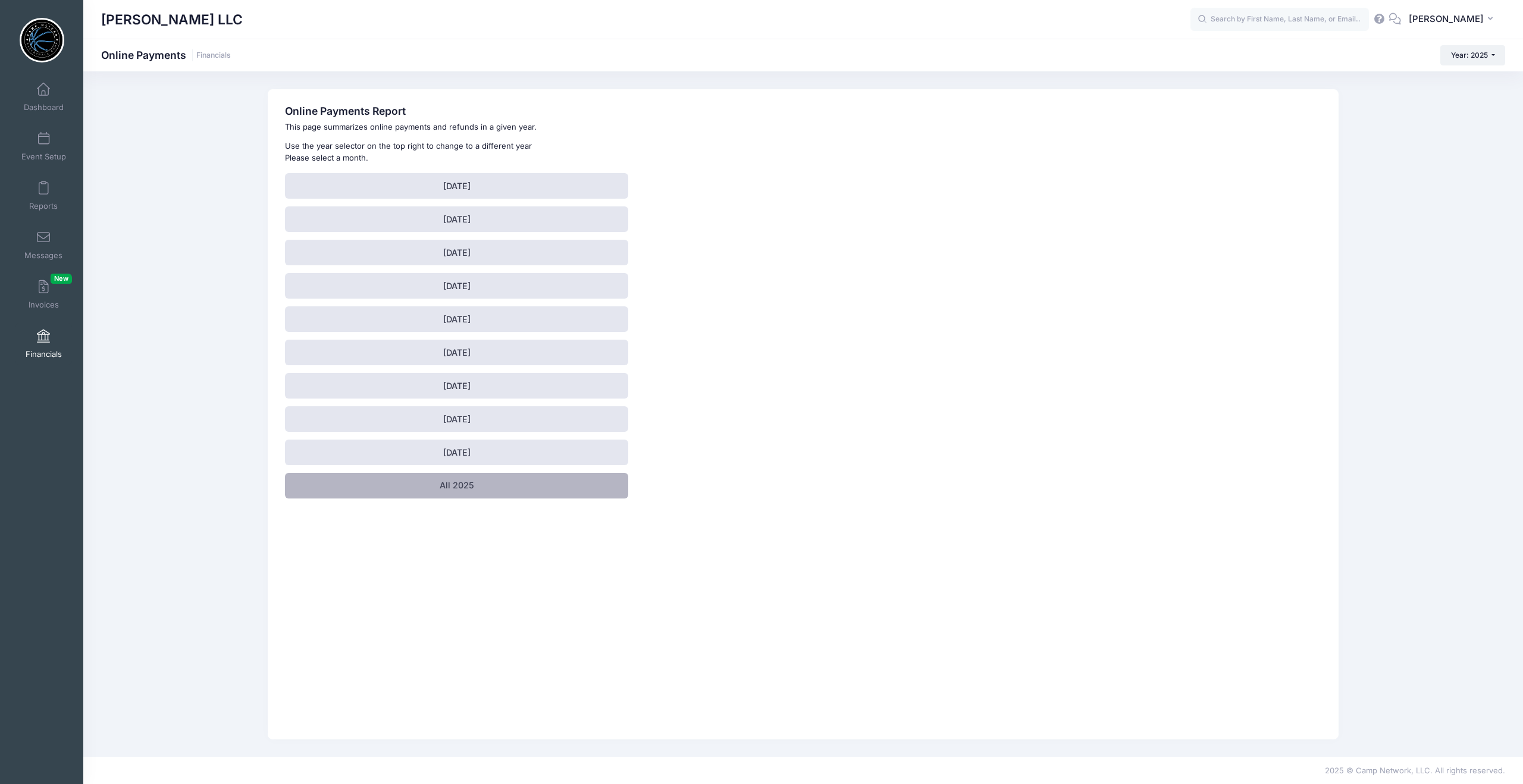
click at [438, 487] on link "All 2025" at bounding box center [456, 485] width 343 height 26
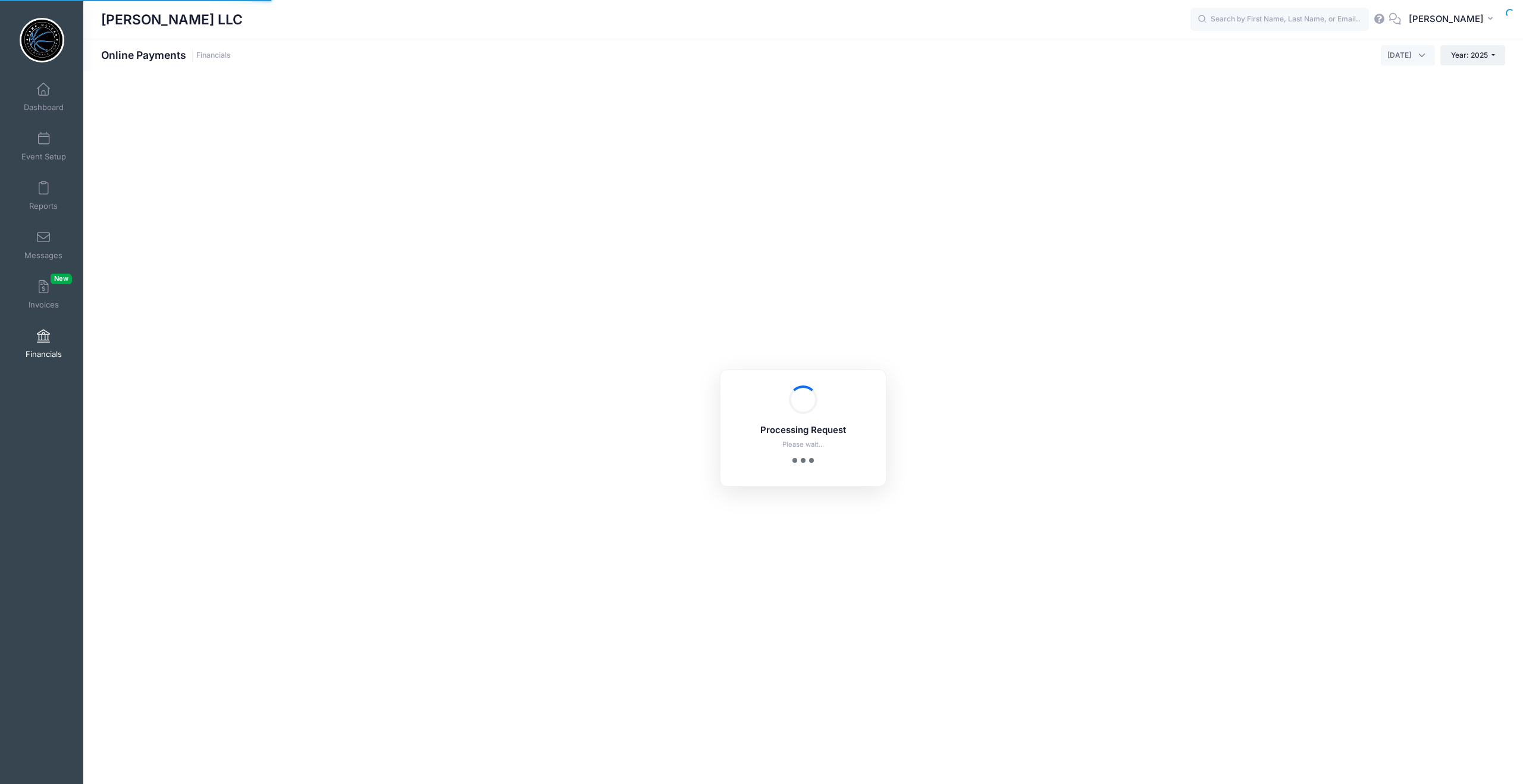
select select "10"
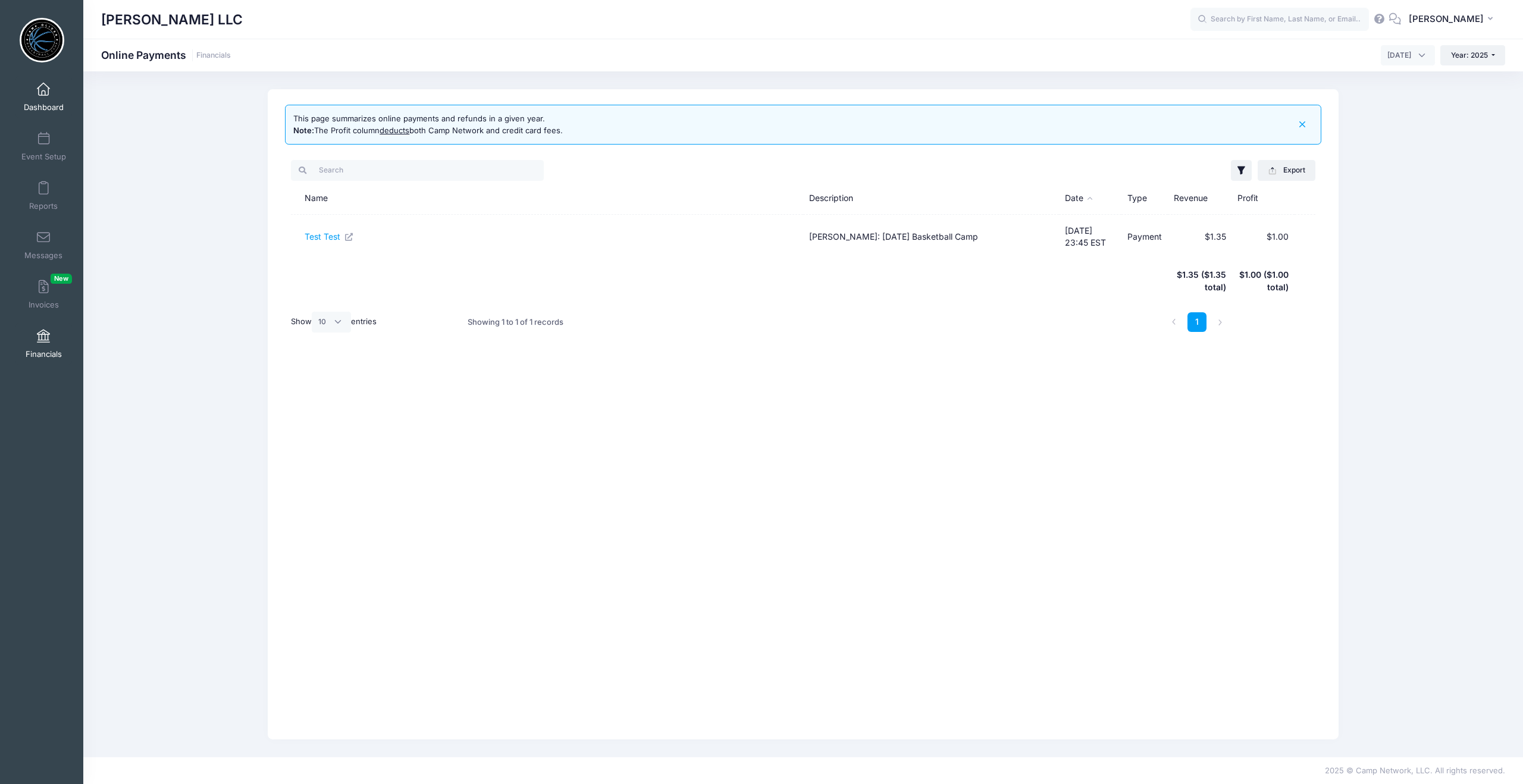
click at [42, 98] on link "Dashboard" at bounding box center [44, 96] width 57 height 42
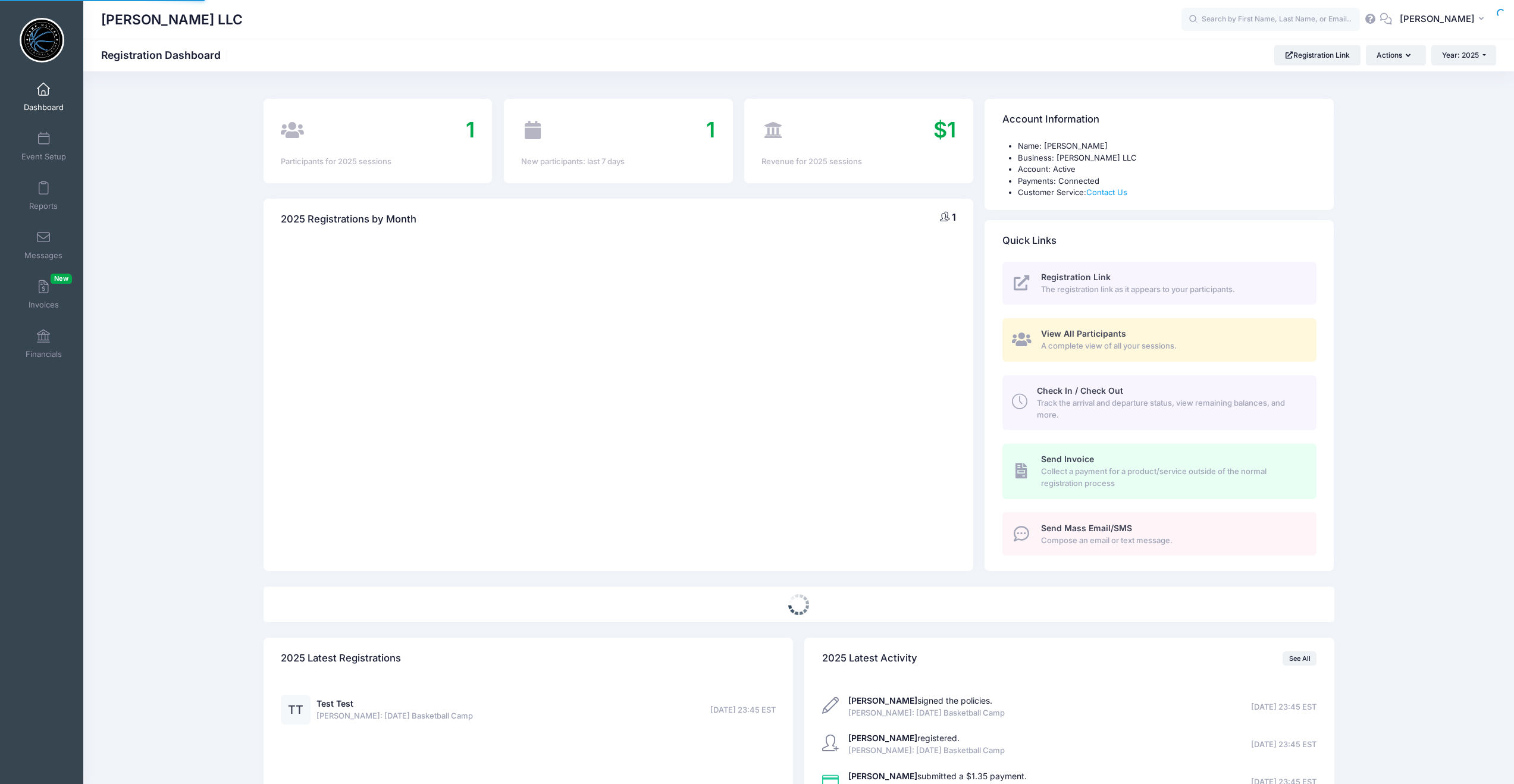
select select
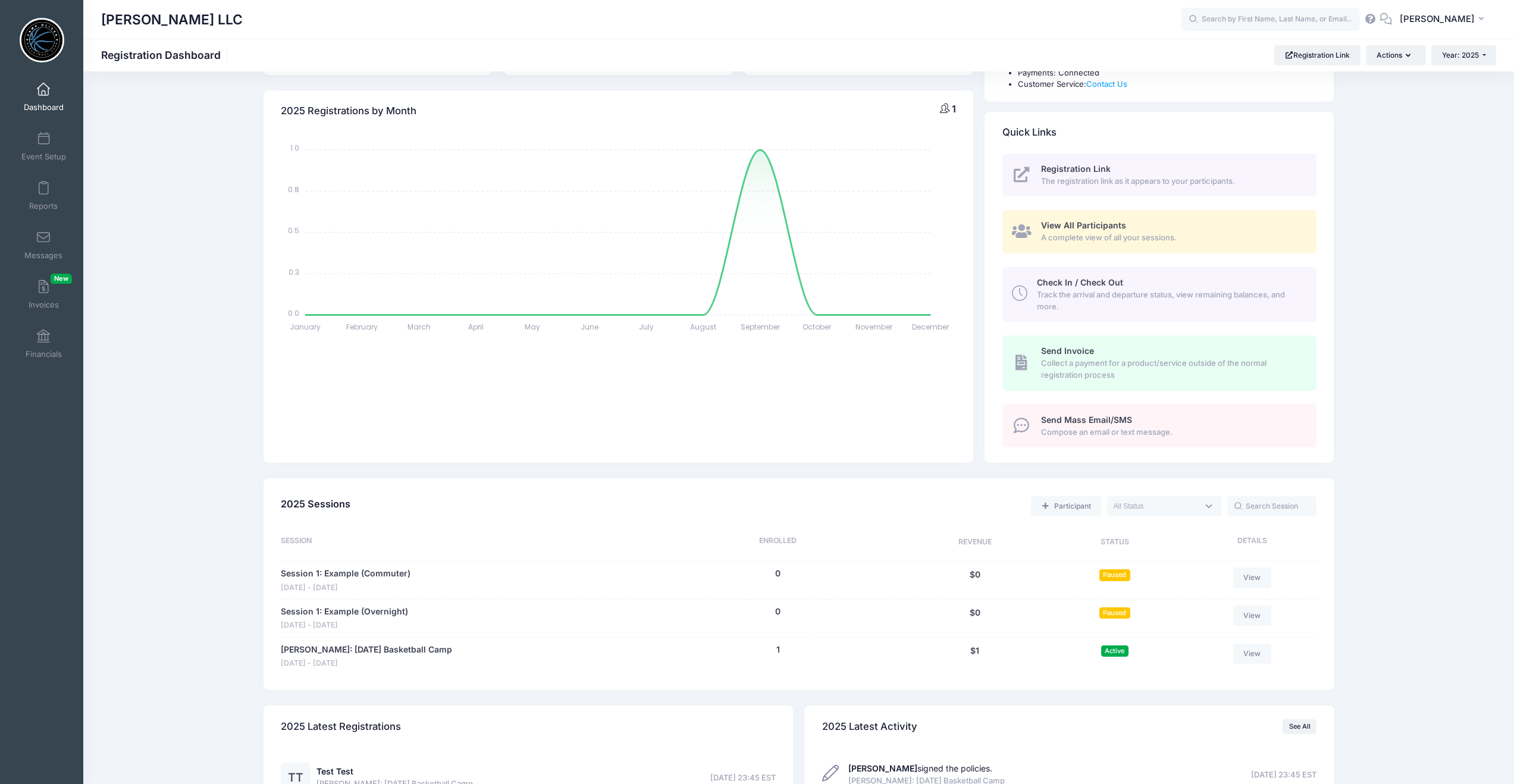
scroll to position [122, 0]
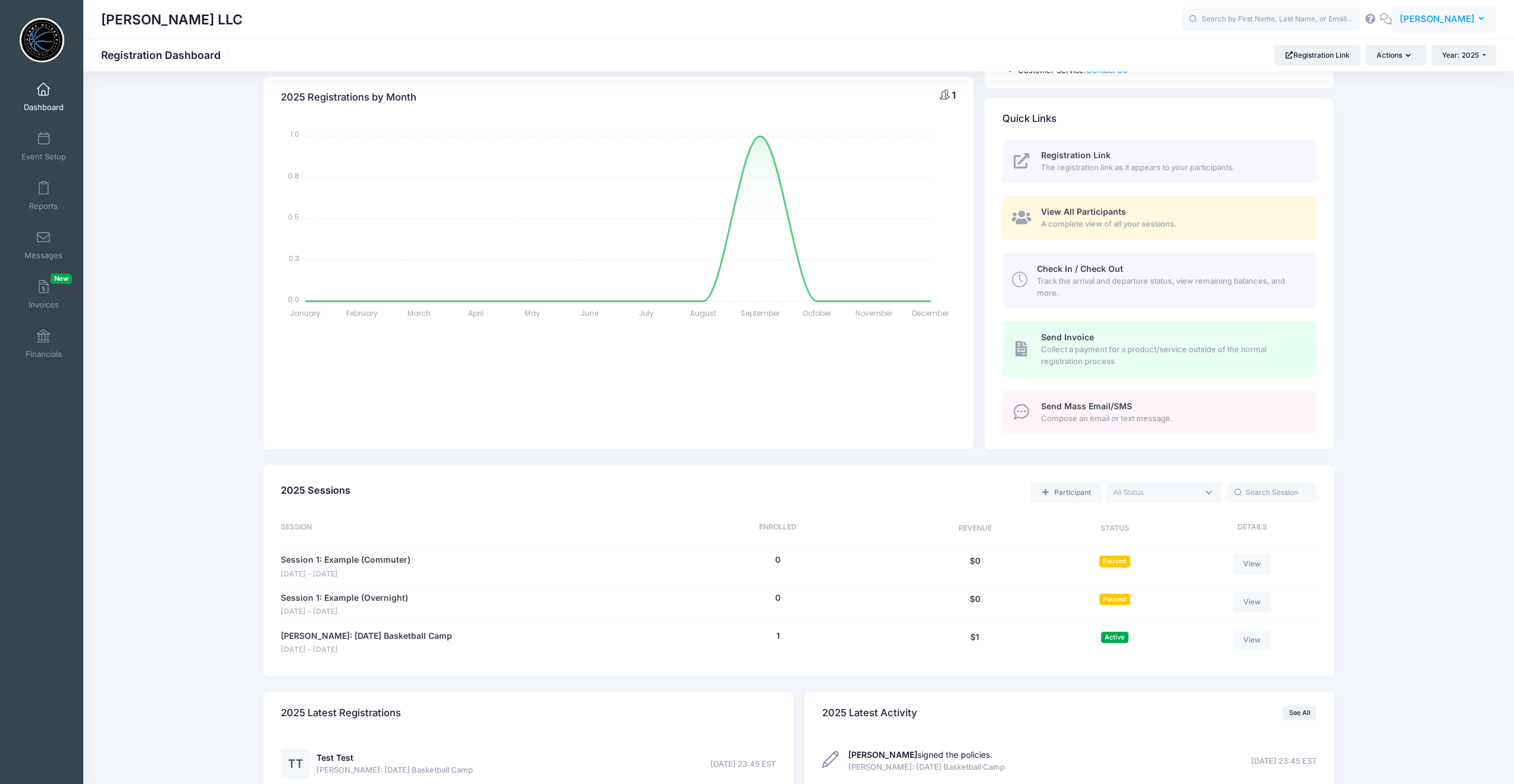
click at [1449, 17] on span "[PERSON_NAME]" at bounding box center [1437, 19] width 75 height 13
click at [1384, 122] on link "Settings" at bounding box center [1414, 121] width 145 height 22
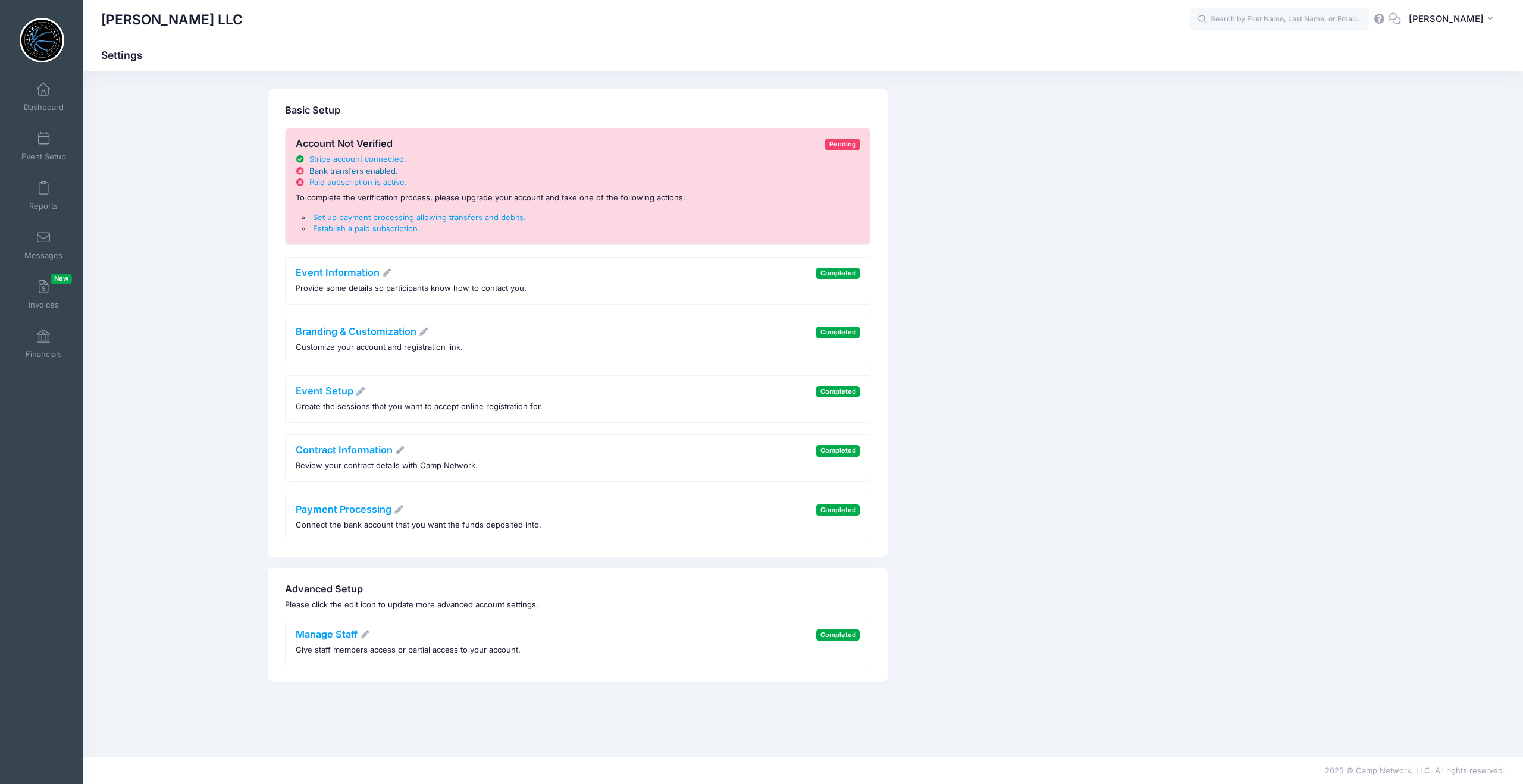
click at [353, 172] on span "Bank transfers enabled" at bounding box center [352, 170] width 87 height 9
